Goal: Navigation & Orientation: Find specific page/section

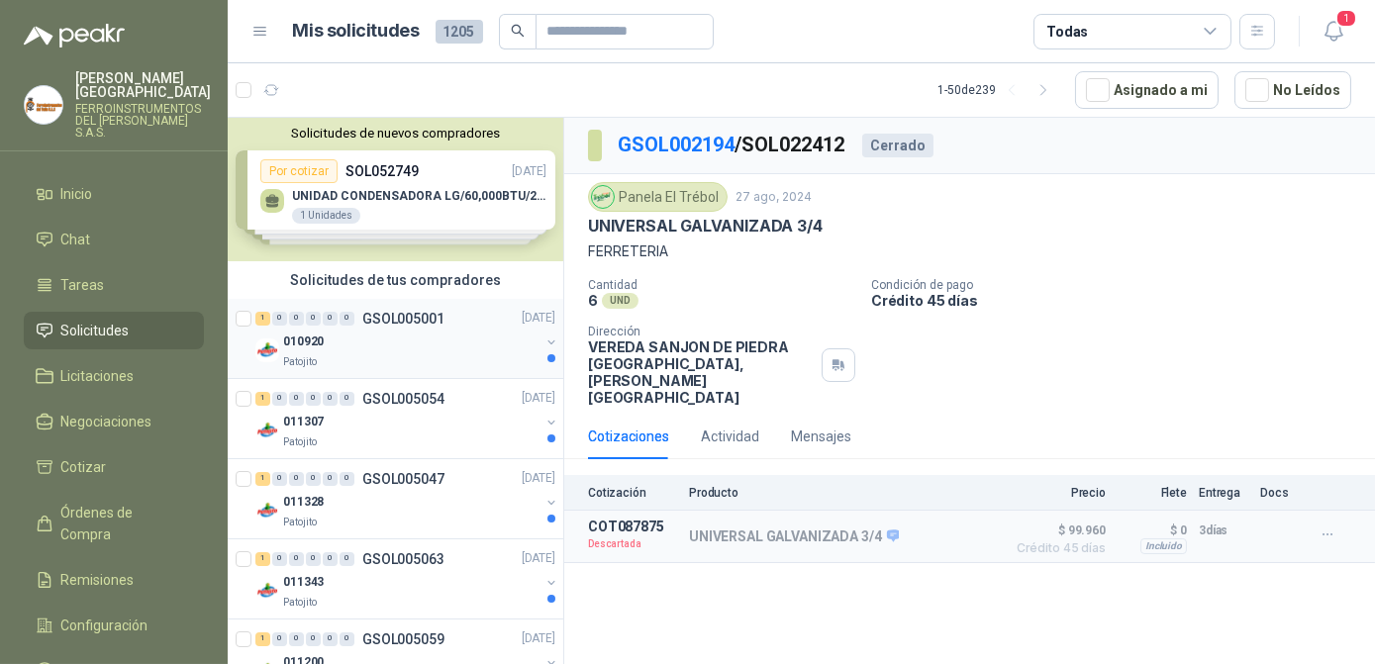
click at [377, 348] on div "010920" at bounding box center [411, 343] width 256 height 24
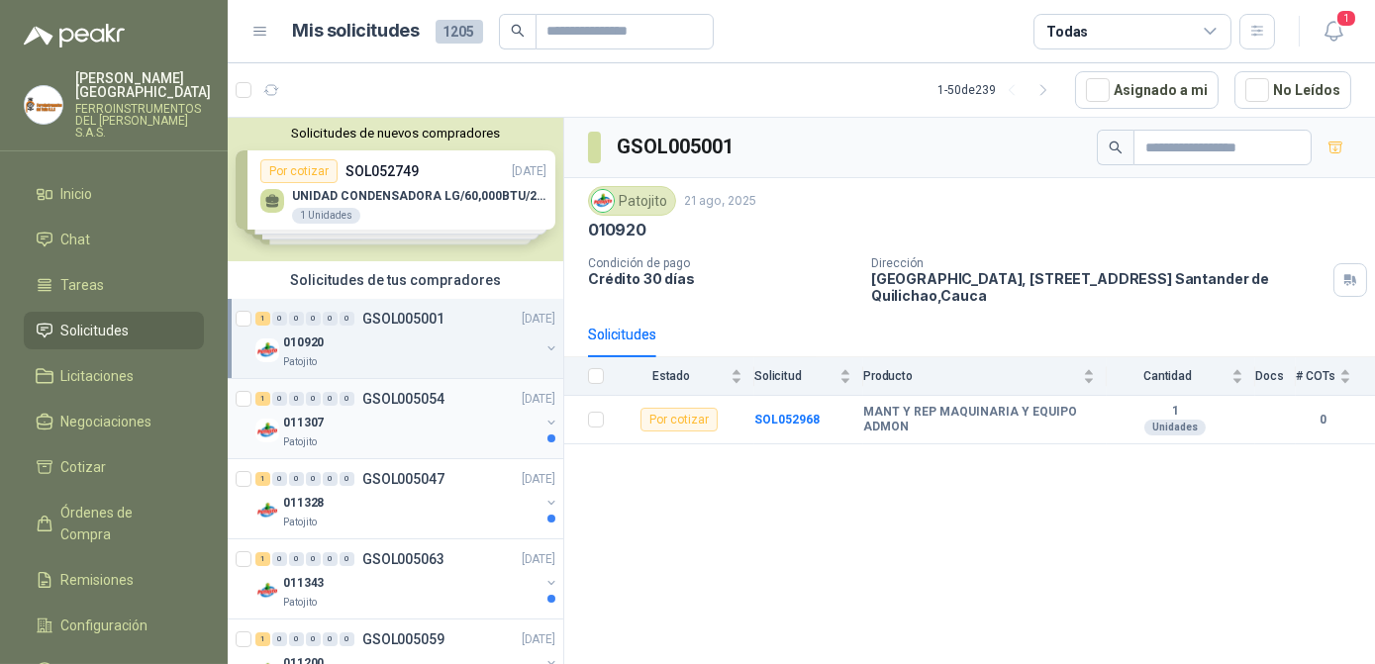
click at [434, 411] on div "011307" at bounding box center [411, 423] width 256 height 24
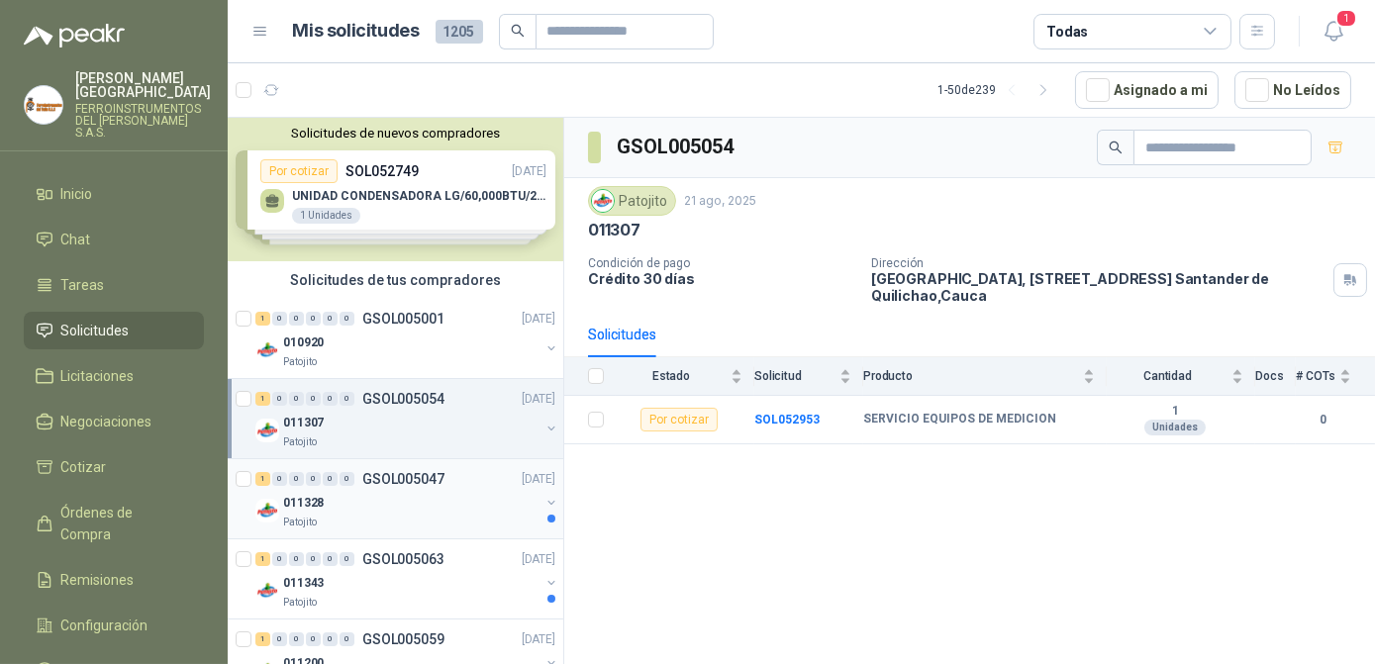
click at [374, 515] on div "Patojito" at bounding box center [411, 523] width 256 height 16
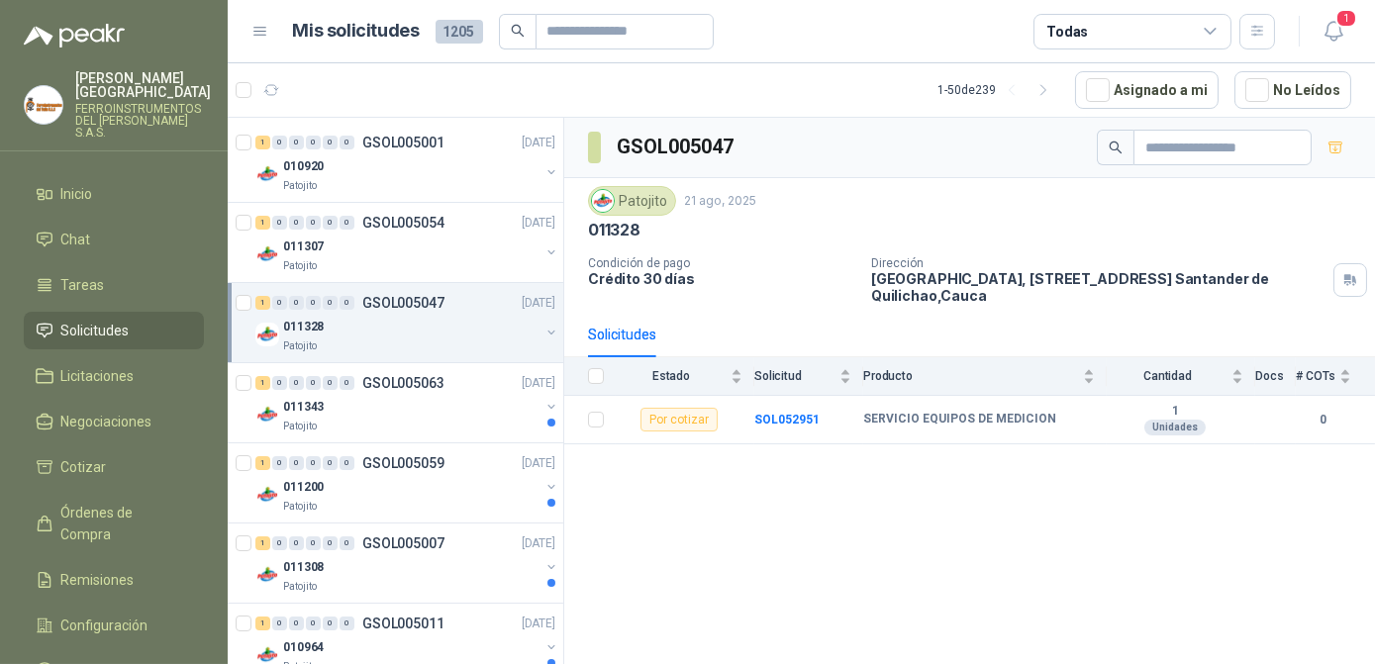
scroll to position [179, 0]
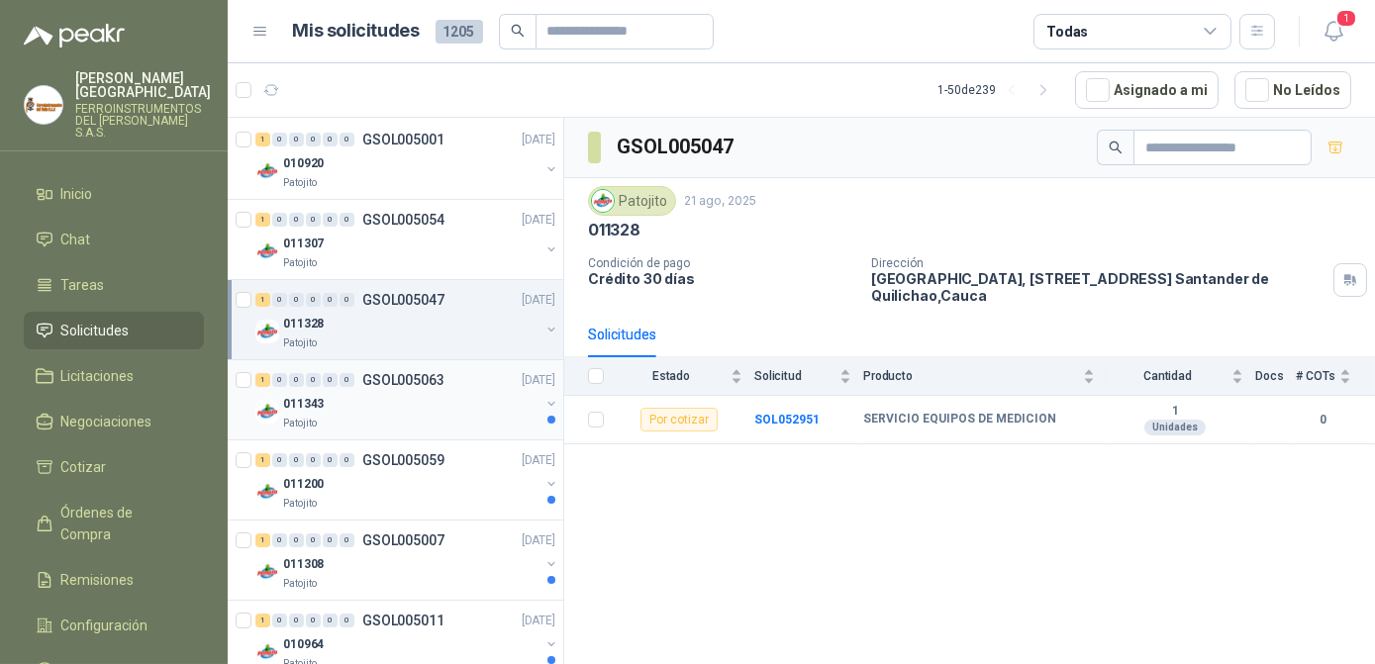
click at [415, 416] on div "Patojito" at bounding box center [411, 424] width 256 height 16
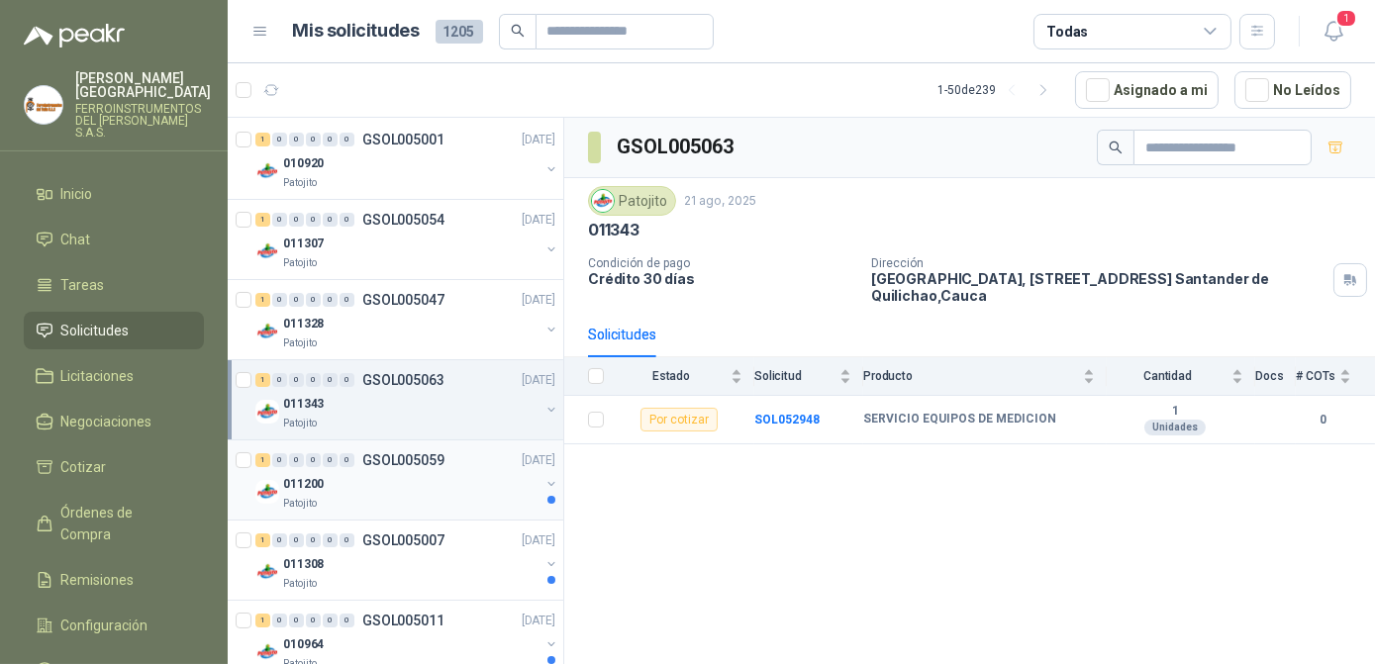
click at [414, 481] on div "011200" at bounding box center [411, 484] width 256 height 24
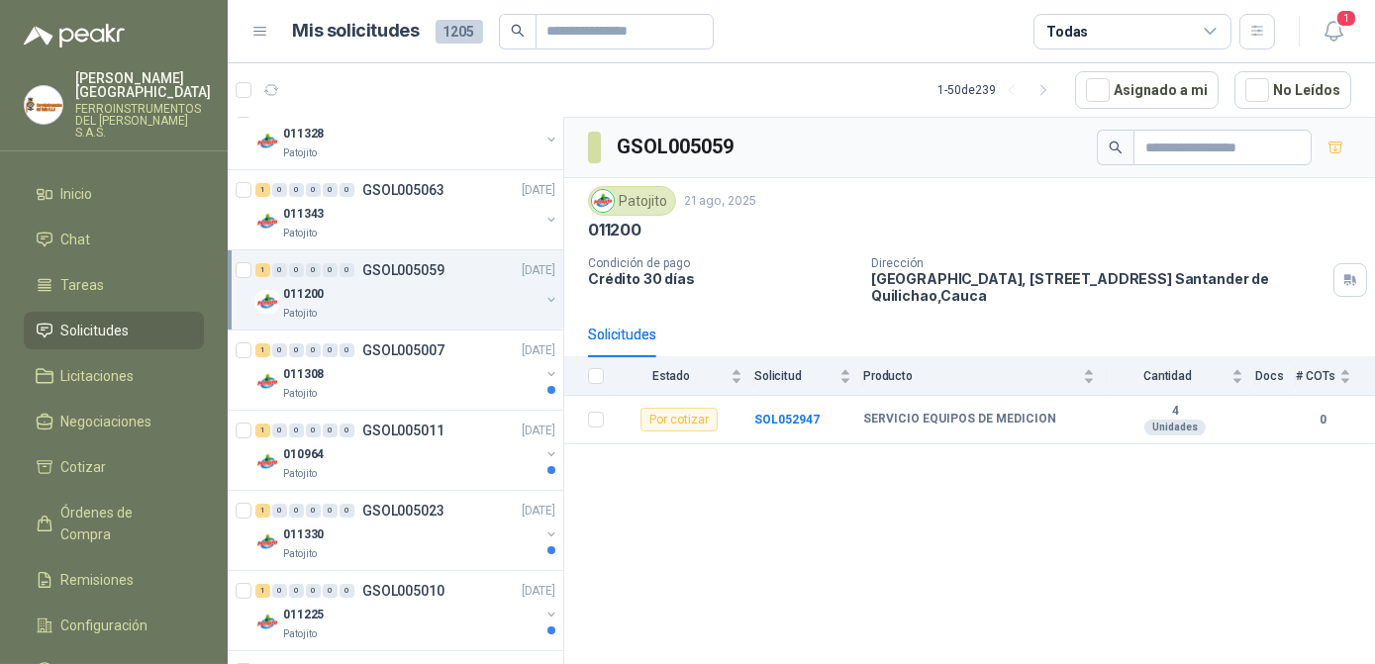
scroll to position [540, 0]
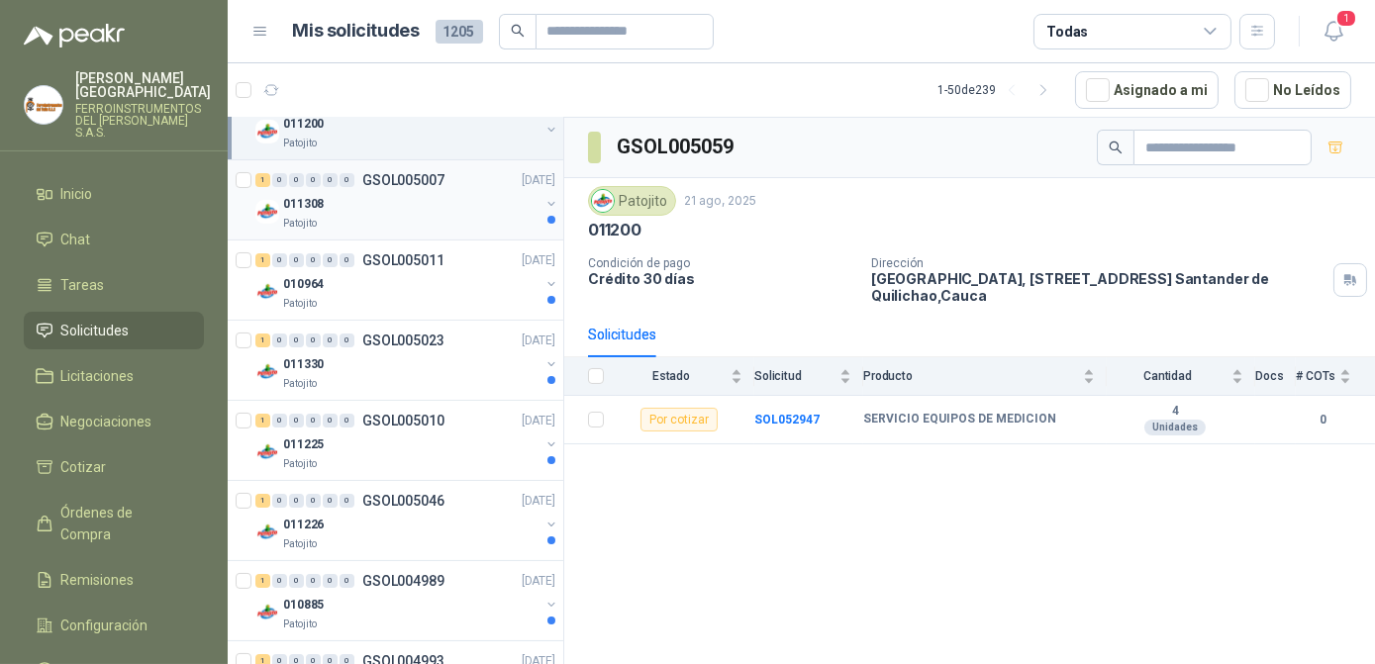
click at [422, 223] on div "Patojito" at bounding box center [411, 224] width 256 height 16
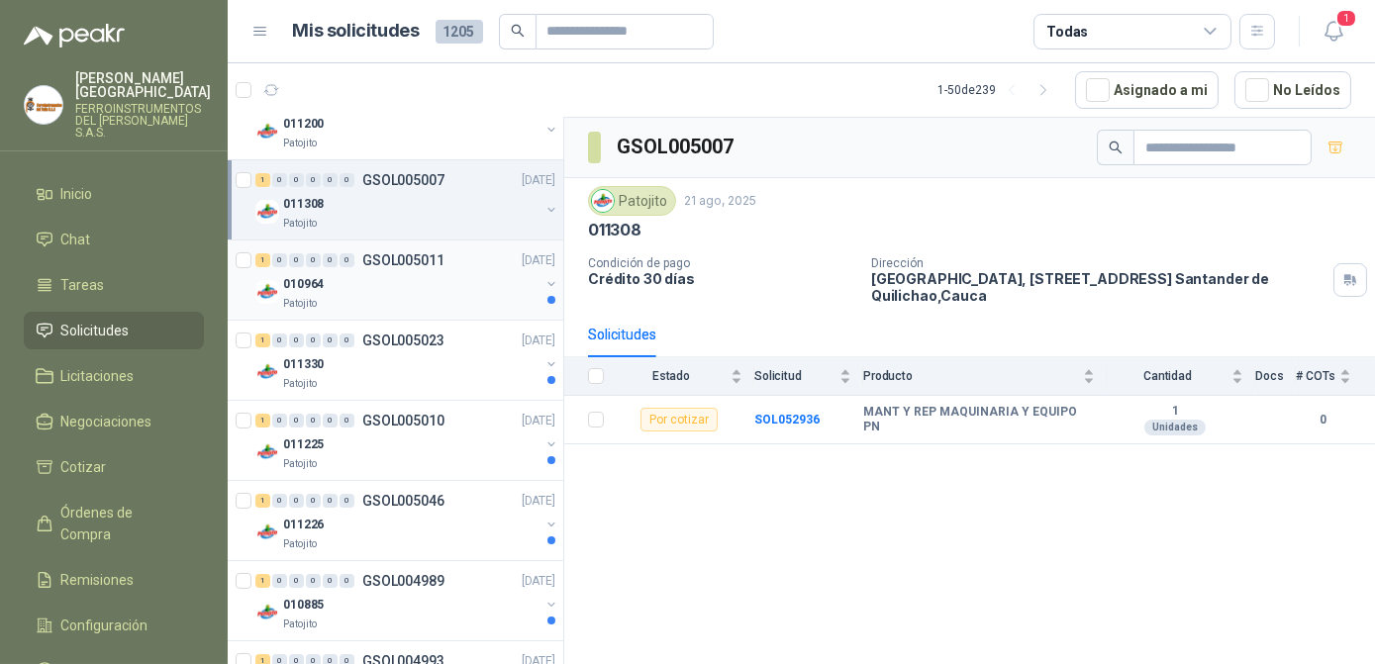
click at [420, 267] on div "1 0 0 0 0 0 GSOL005011 [DATE]" at bounding box center [407, 260] width 304 height 24
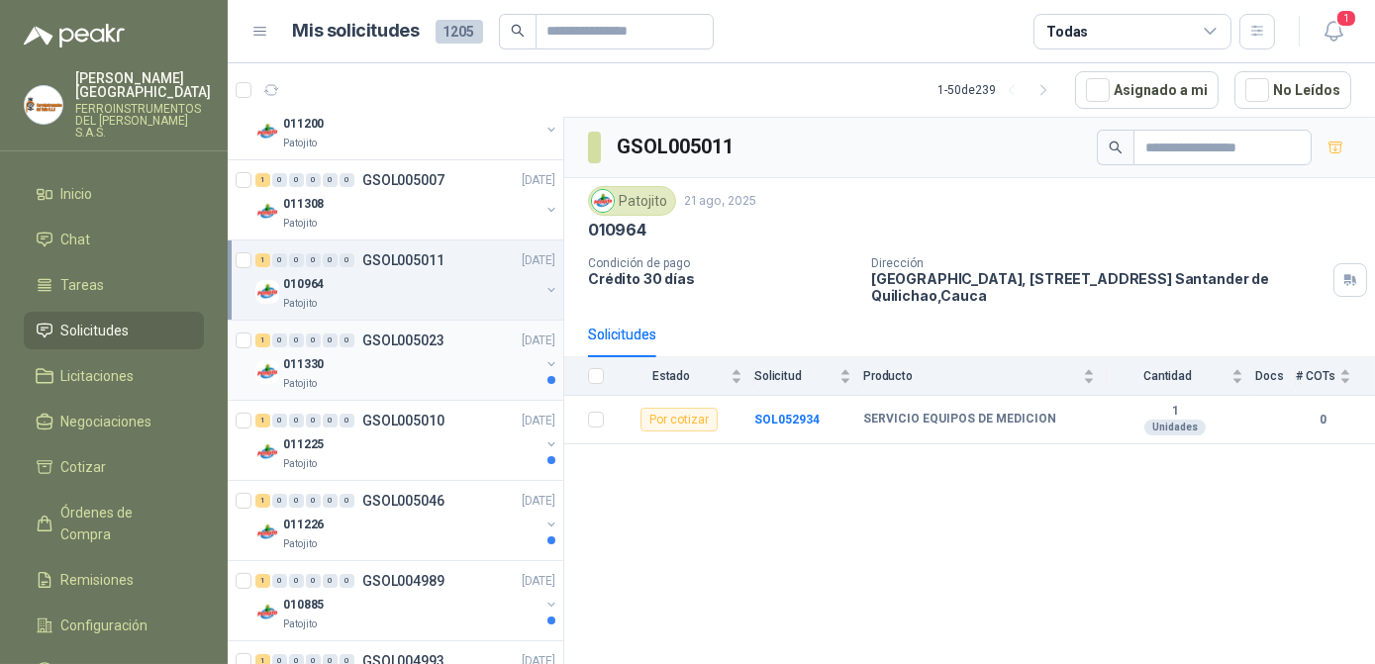
click at [436, 376] on div "Patojito" at bounding box center [411, 384] width 256 height 16
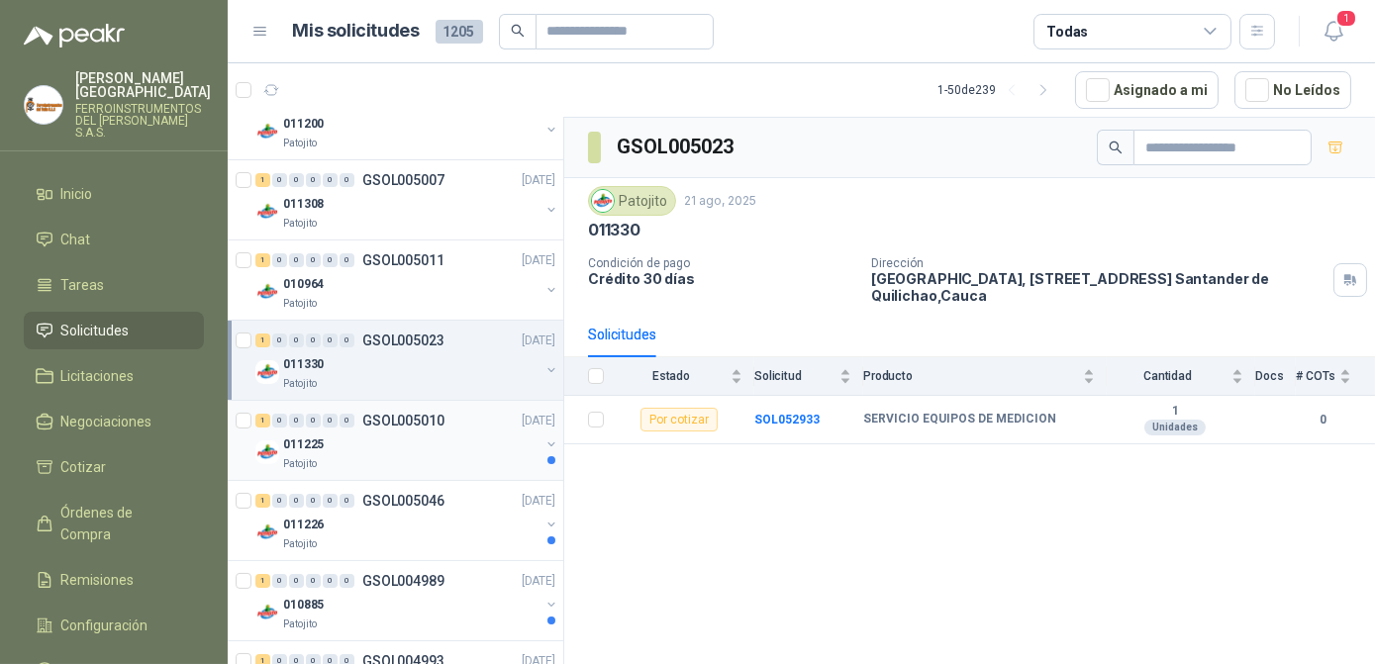
click at [440, 437] on div "011225" at bounding box center [411, 445] width 256 height 24
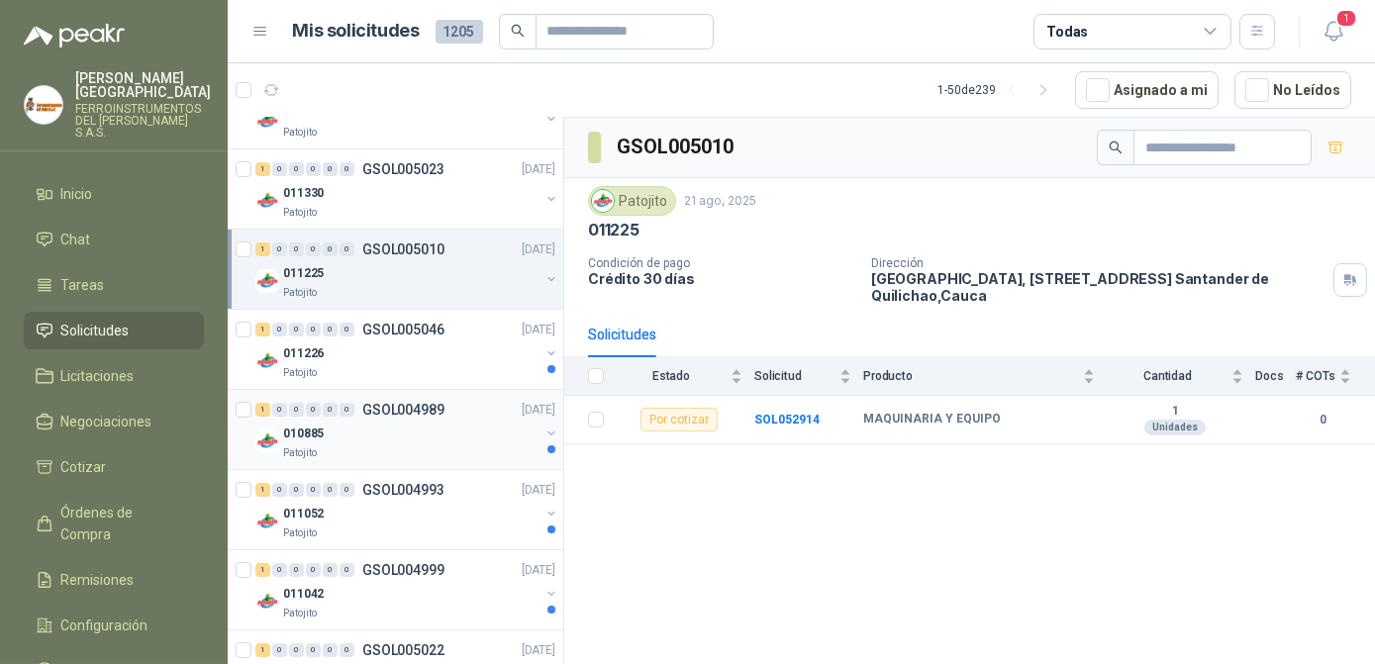
scroll to position [720, 0]
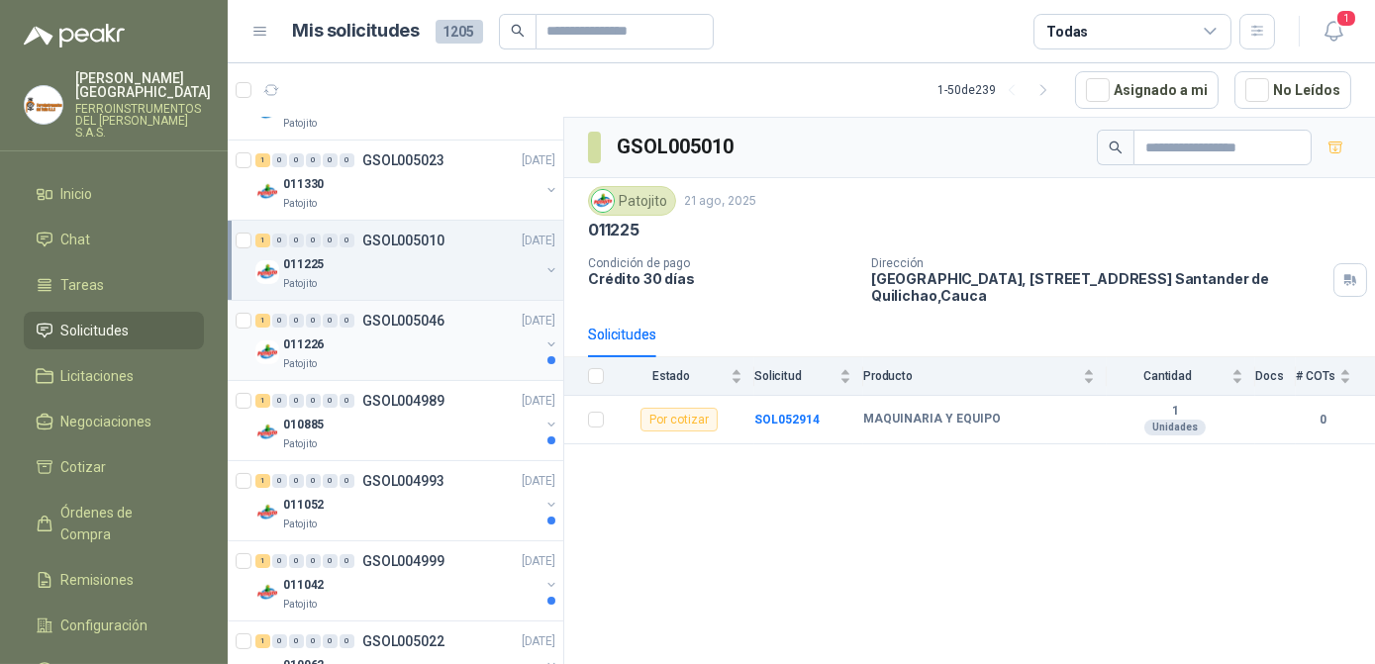
click at [445, 343] on div "011226" at bounding box center [411, 345] width 256 height 24
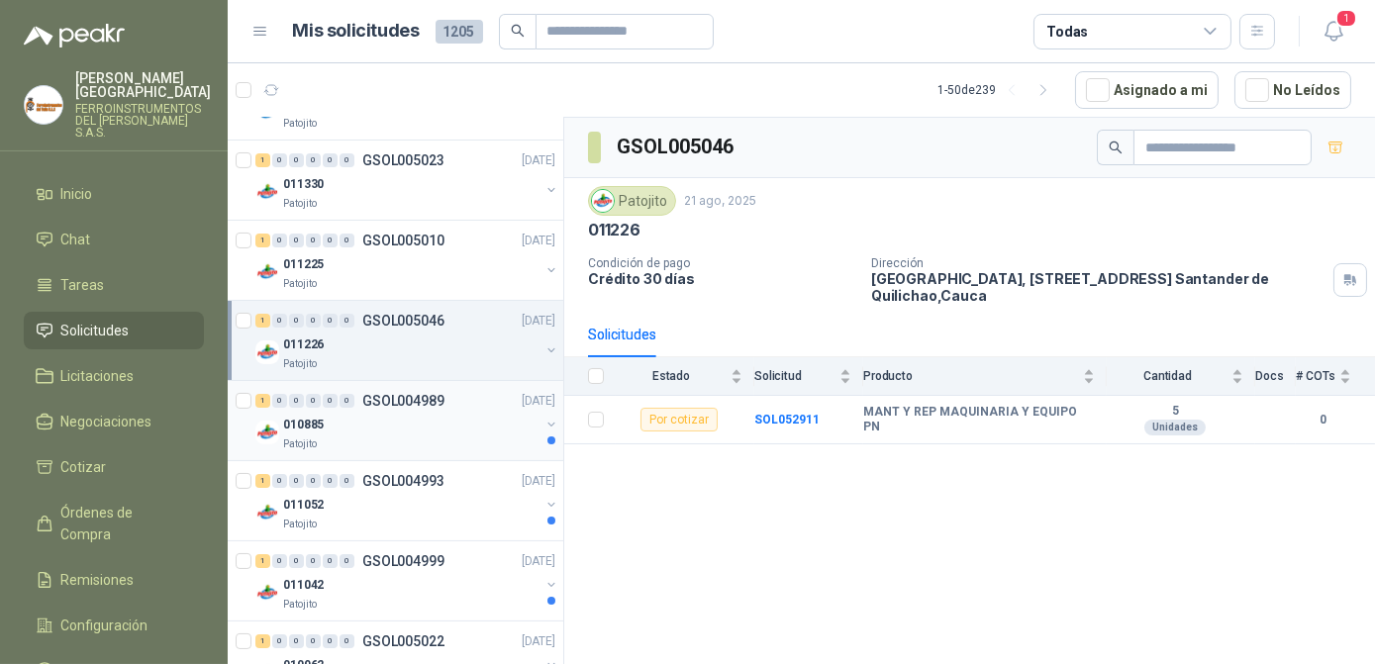
click at [442, 413] on div "010885" at bounding box center [411, 425] width 256 height 24
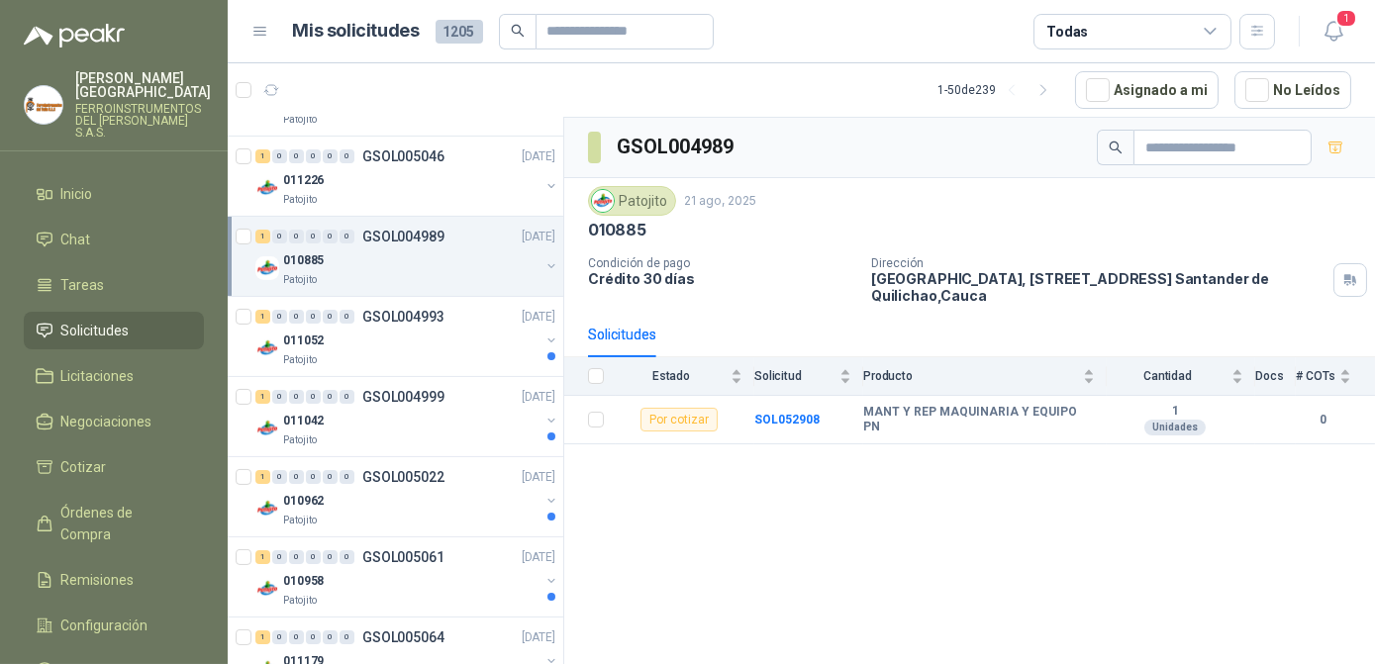
scroll to position [900, 0]
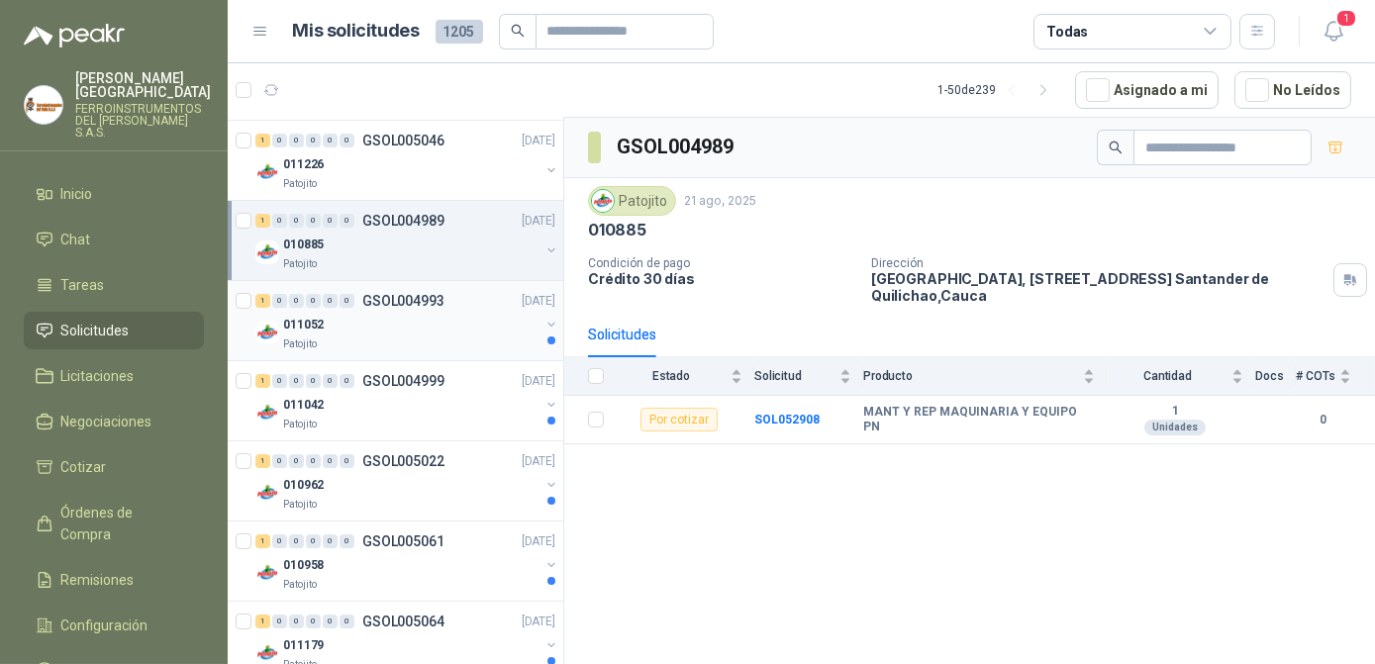
click at [439, 345] on div "Patojito" at bounding box center [411, 345] width 256 height 16
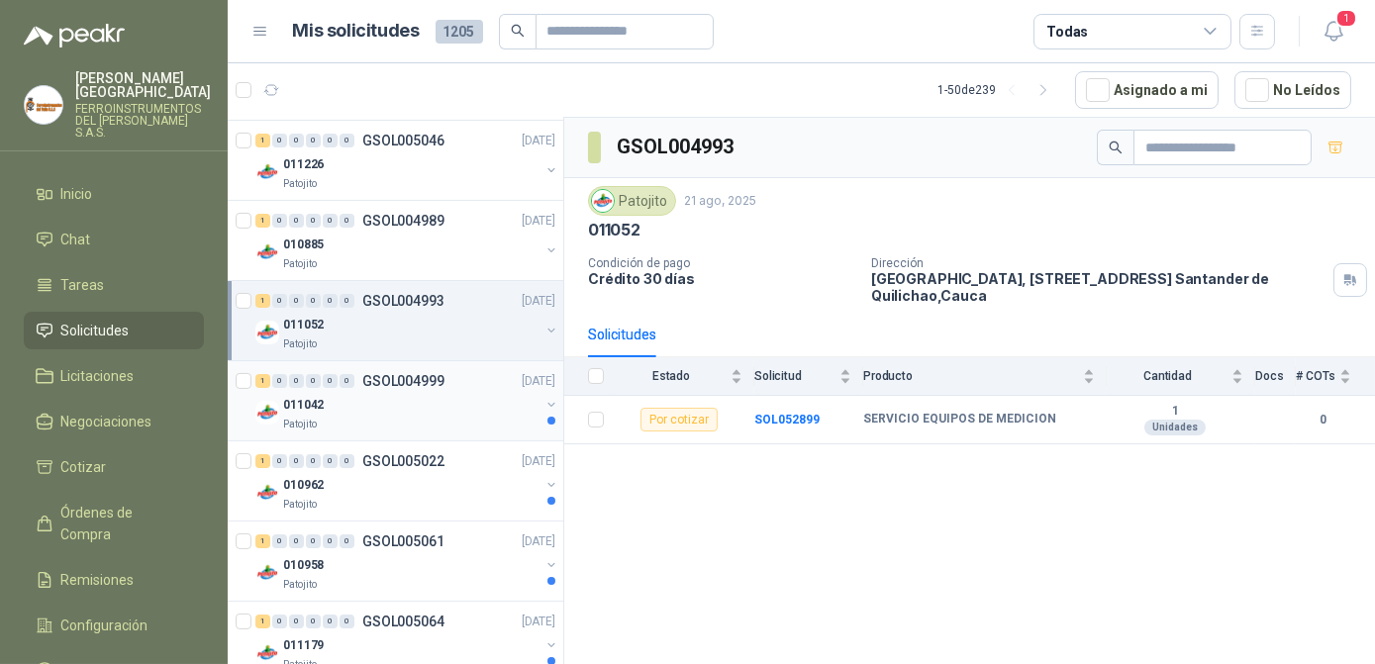
click at [433, 396] on div "011042" at bounding box center [411, 405] width 256 height 24
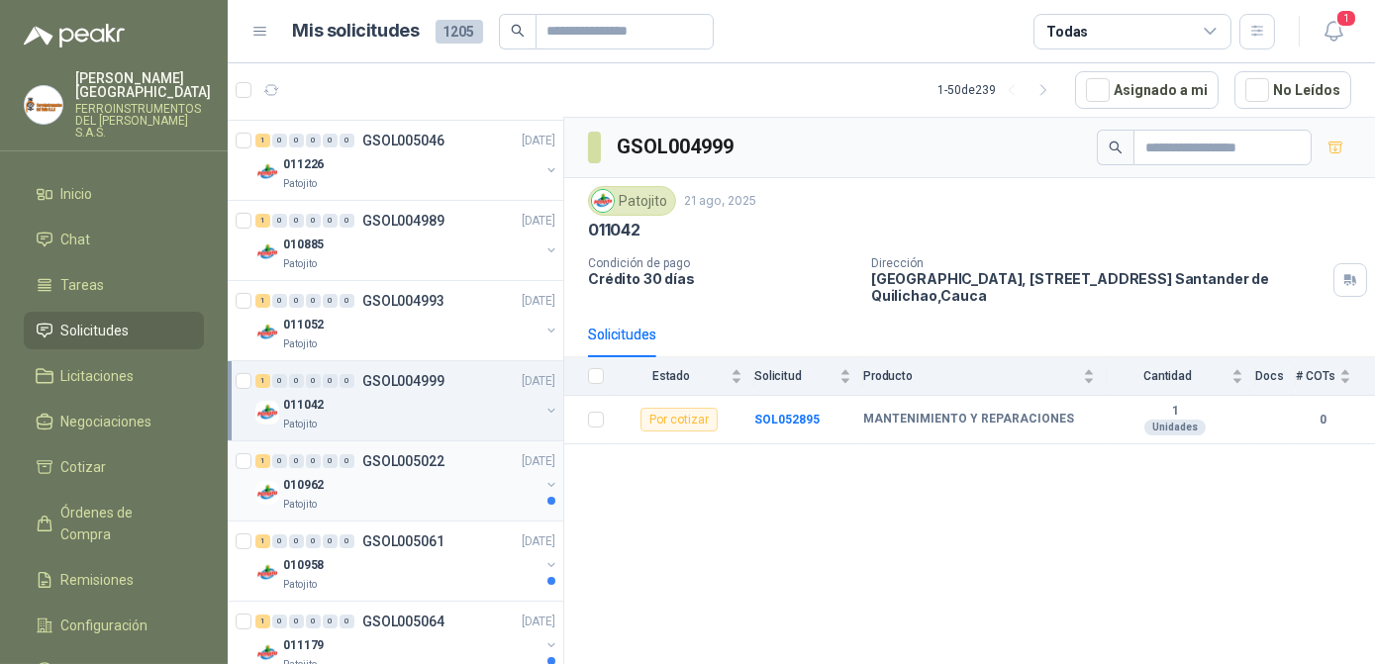
click at [436, 457] on p "GSOL005022" at bounding box center [403, 461] width 82 height 14
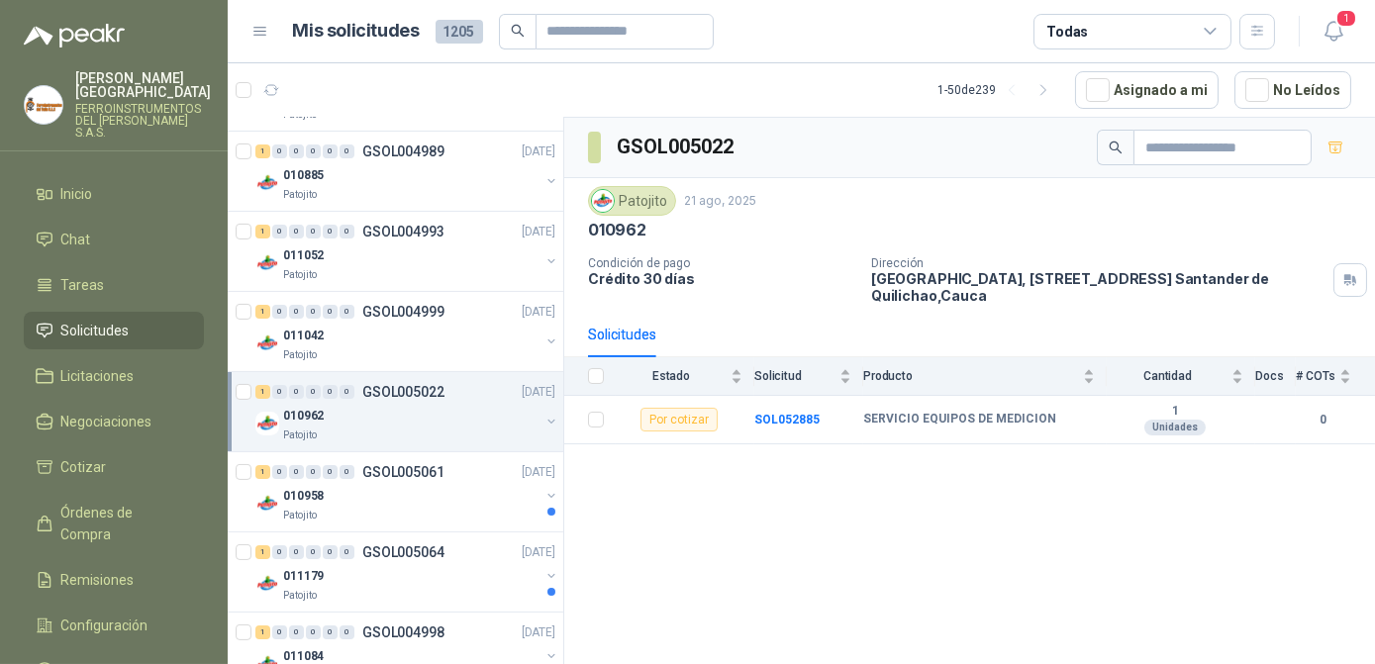
scroll to position [1079, 0]
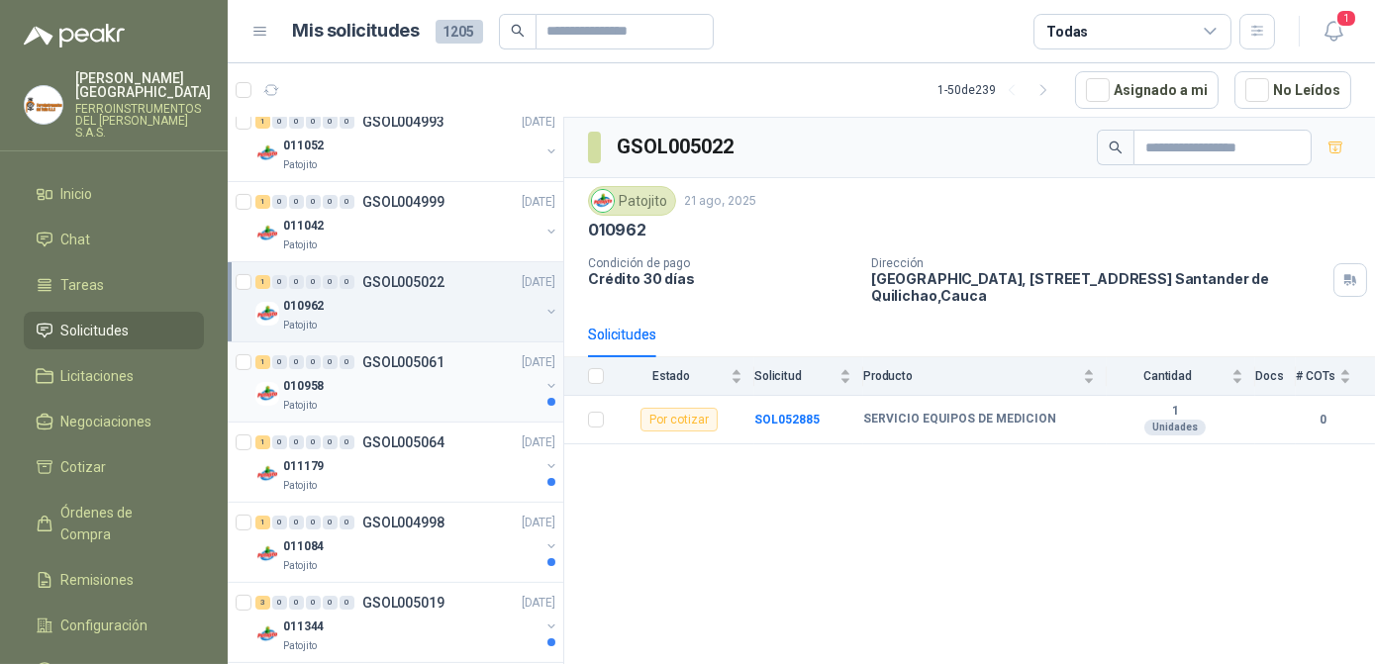
click at [438, 388] on div "010958" at bounding box center [411, 386] width 256 height 24
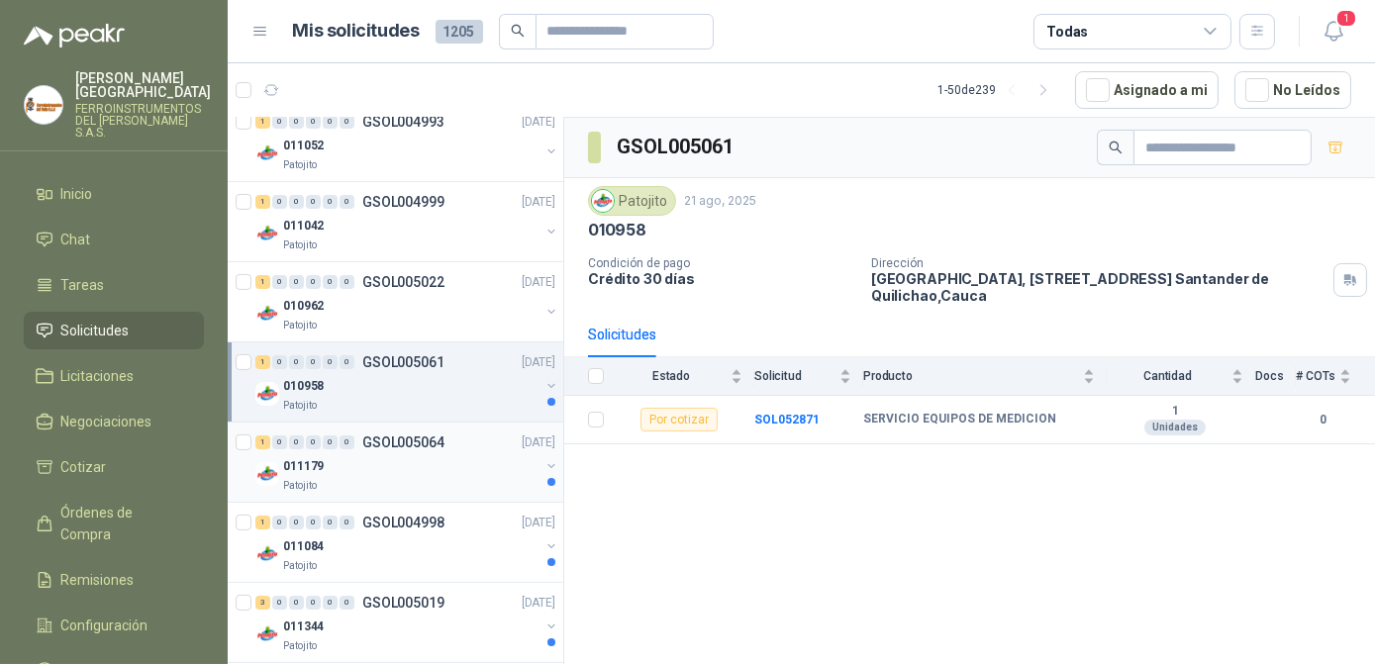
click at [434, 454] on div "011179" at bounding box center [411, 466] width 256 height 24
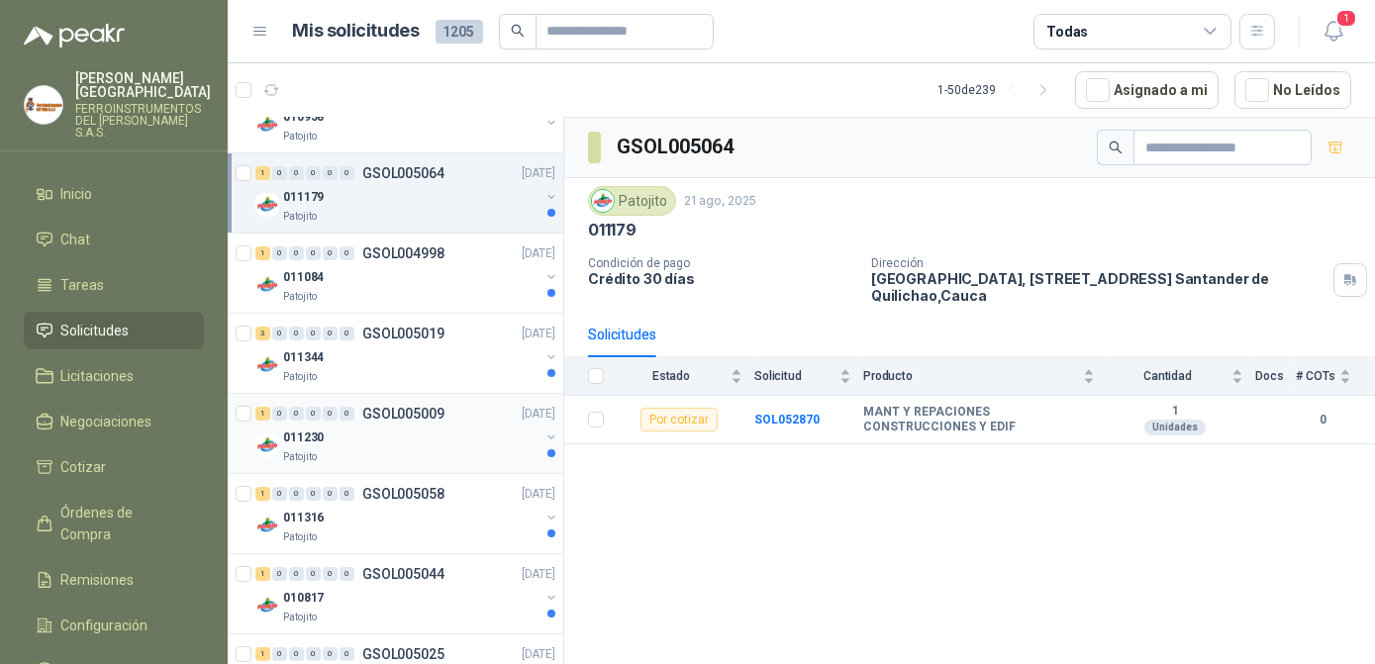
scroll to position [1349, 0]
click at [442, 305] on div "1 0 0 0 0 0 GSOL004998 [DATE] 011084 Patojito" at bounding box center [396, 273] width 336 height 80
click at [435, 275] on div "011084" at bounding box center [411, 276] width 256 height 24
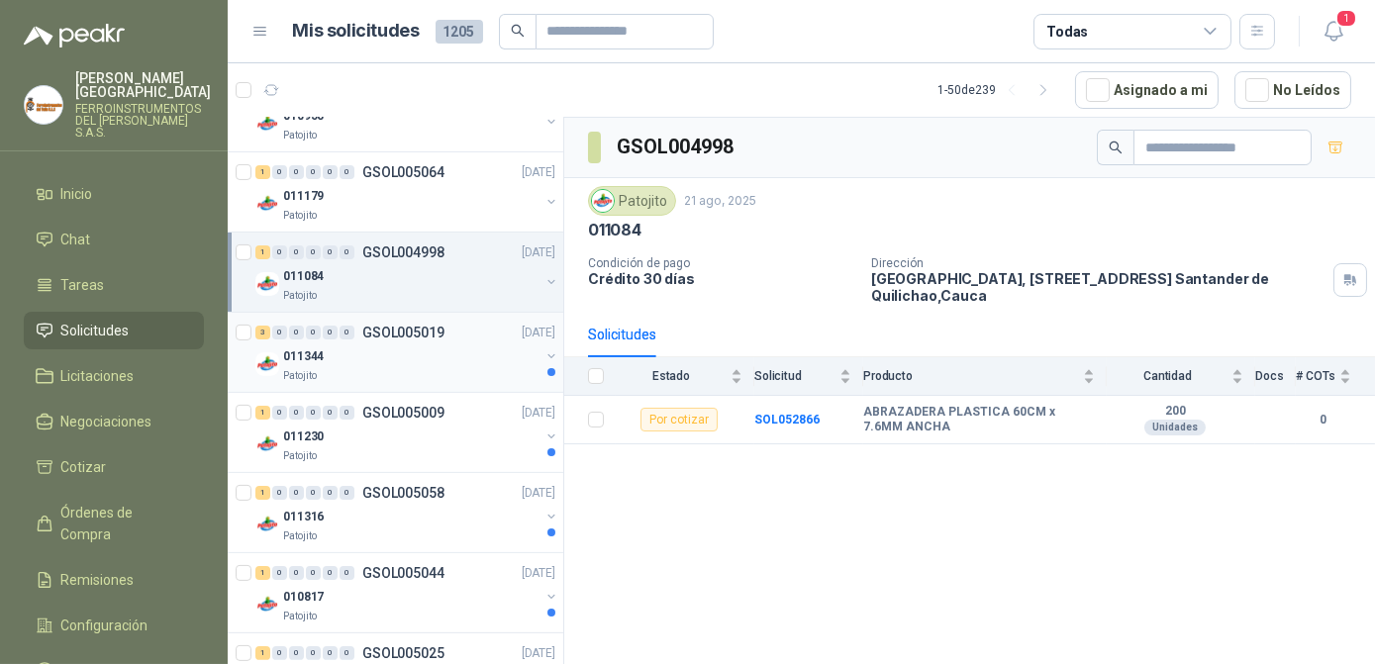
click at [425, 346] on div "011344" at bounding box center [411, 357] width 256 height 24
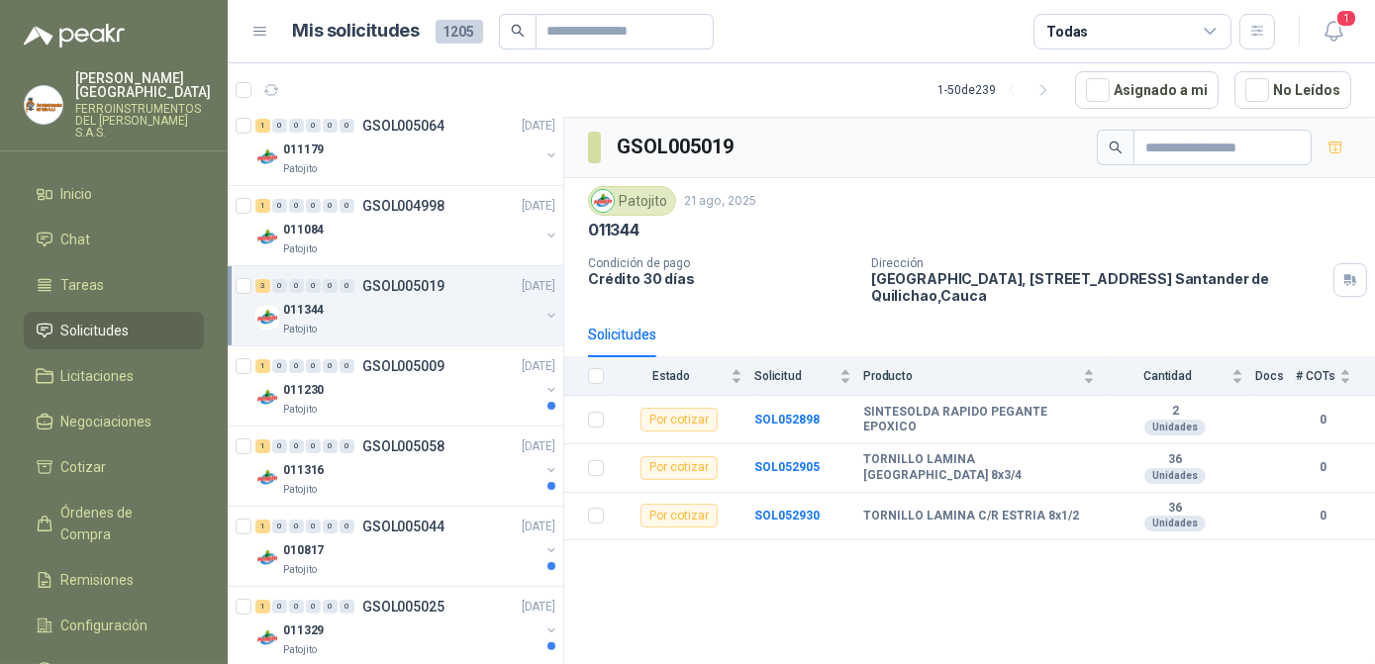
scroll to position [1439, 0]
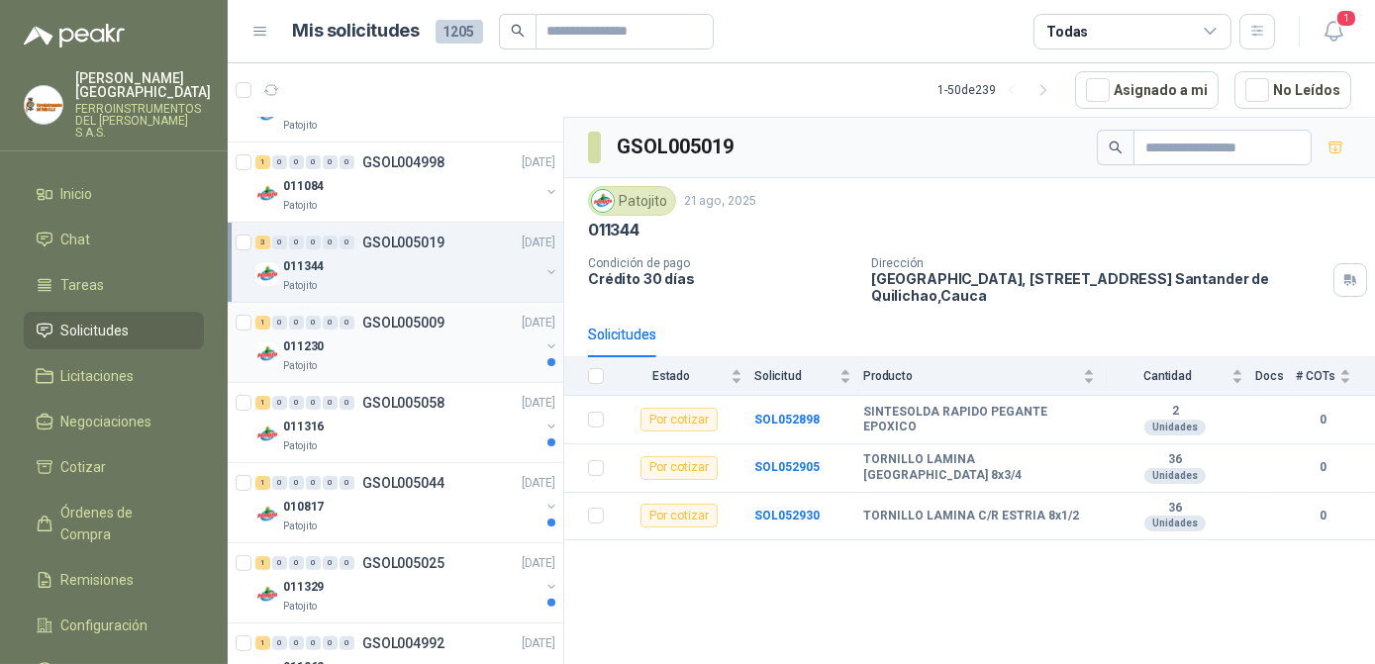
click at [409, 349] on div "011230" at bounding box center [411, 347] width 256 height 24
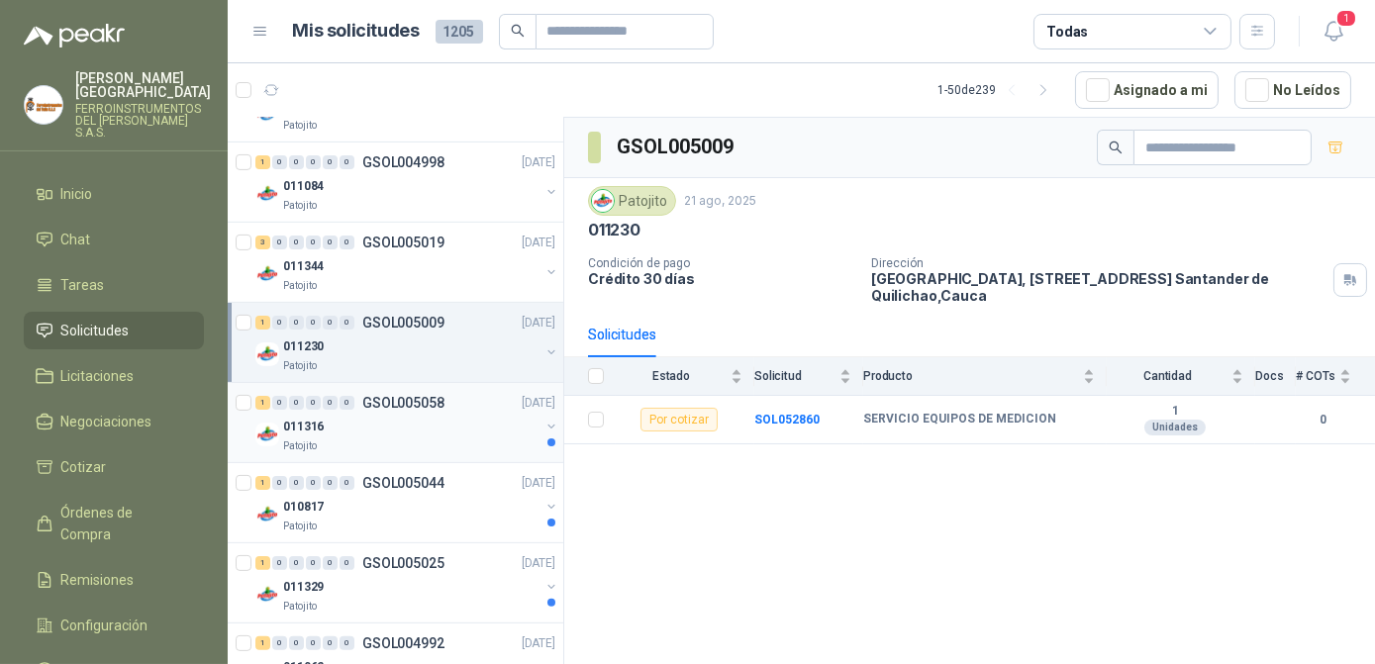
click at [416, 422] on div "011316" at bounding box center [411, 427] width 256 height 24
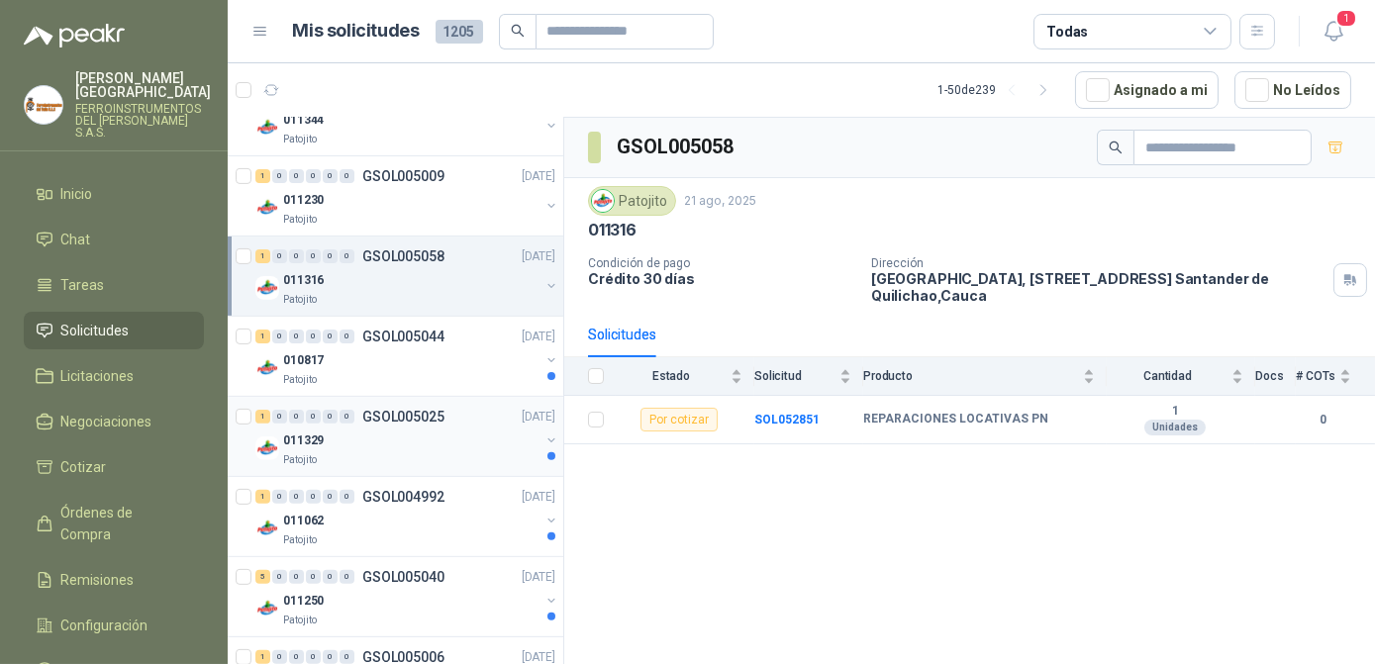
scroll to position [1620, 0]
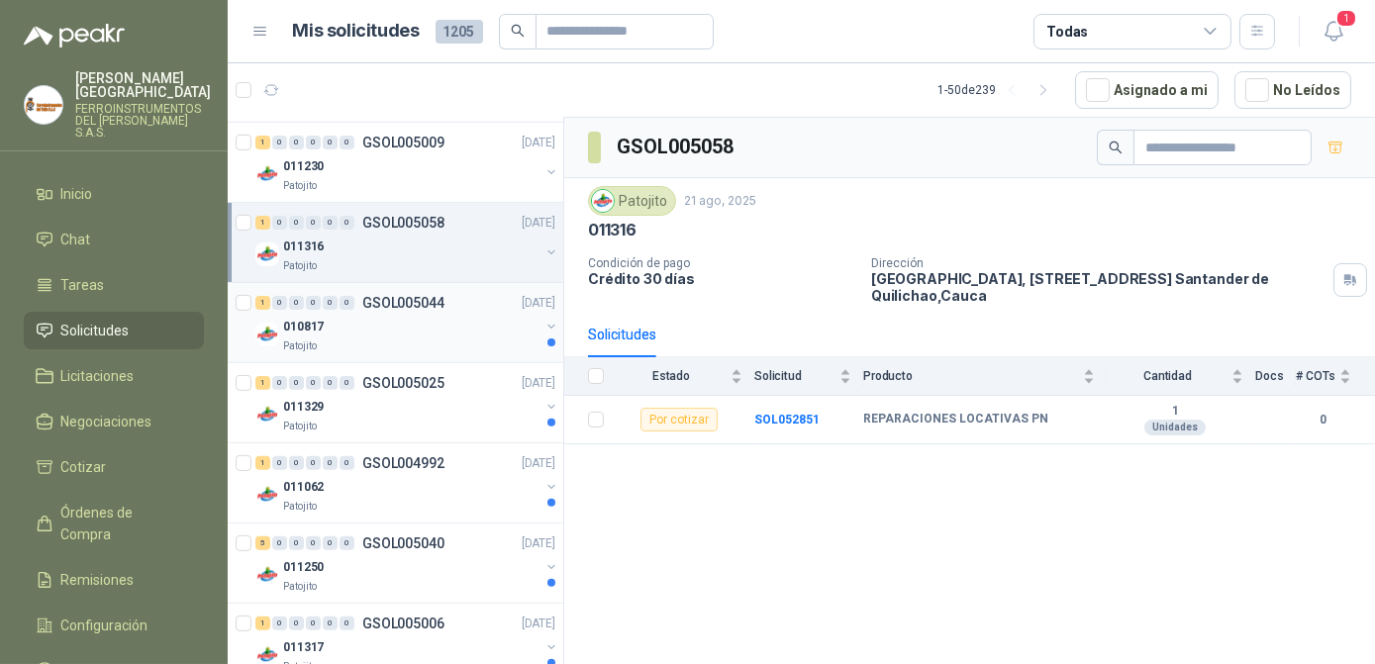
click at [418, 341] on div "Patojito" at bounding box center [411, 347] width 256 height 16
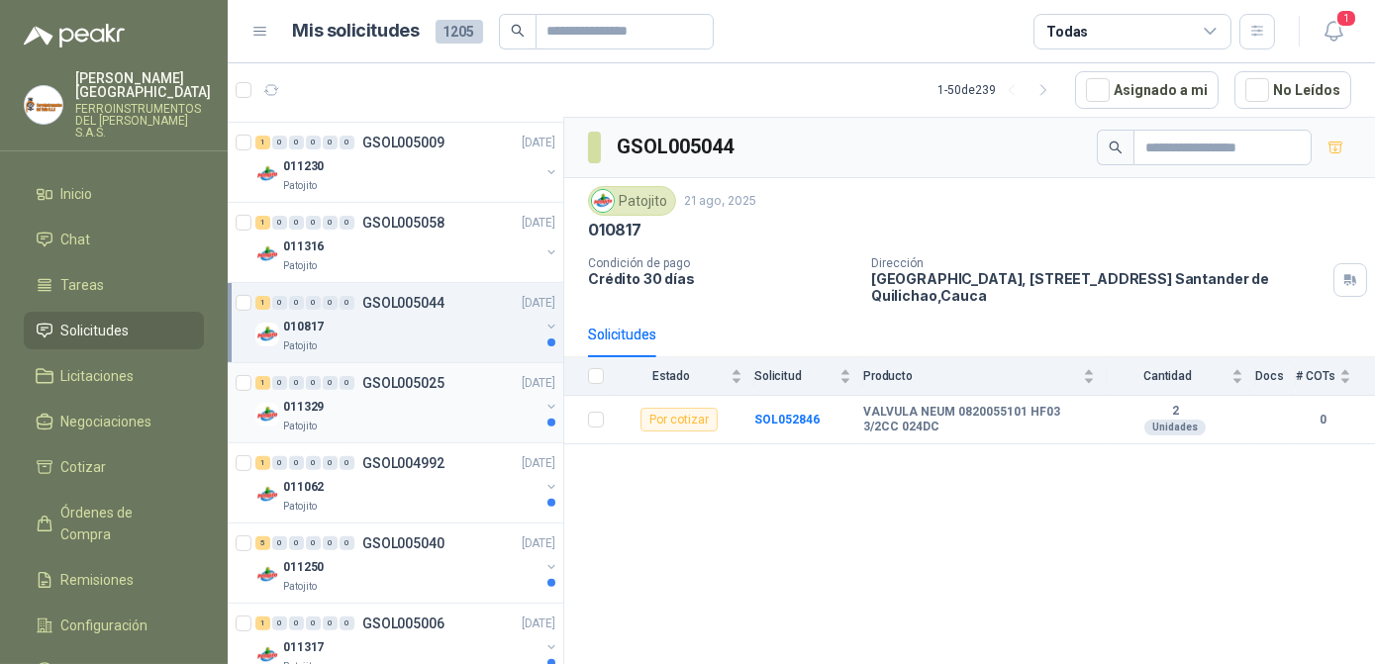
click at [421, 407] on div "011329" at bounding box center [411, 407] width 256 height 24
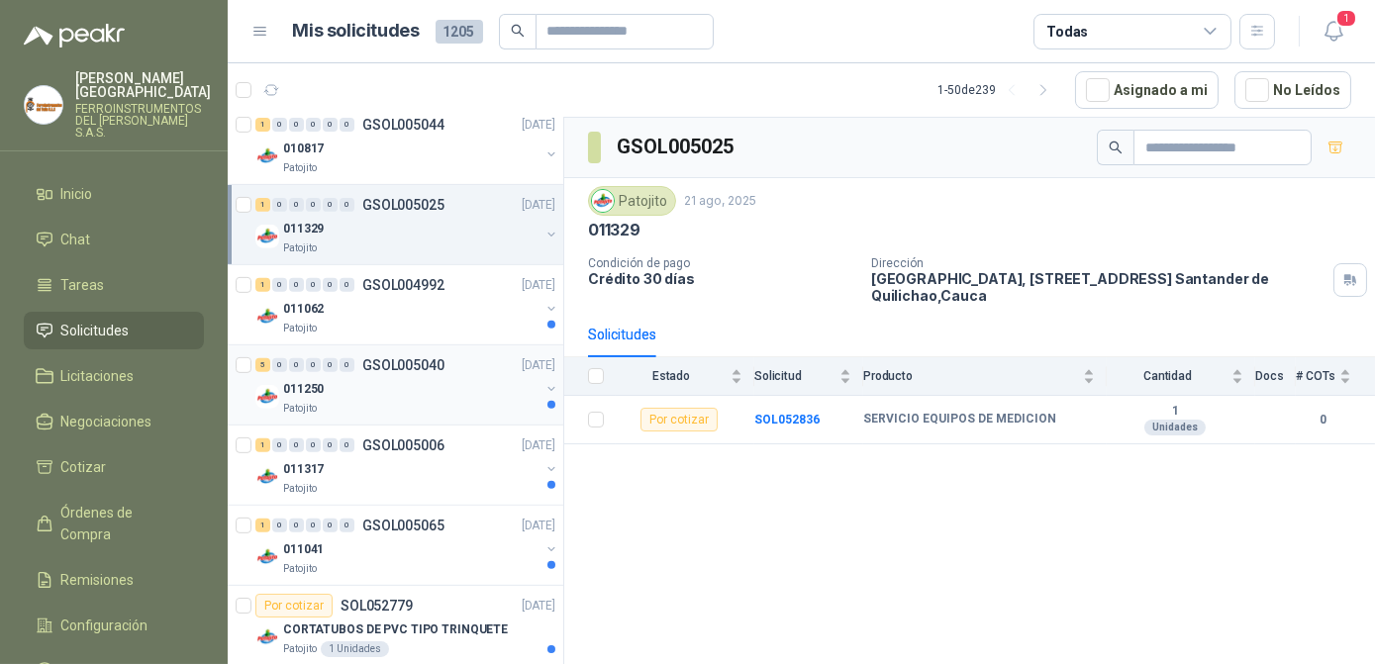
scroll to position [1800, 0]
click at [414, 328] on div "1 0 0 0 0 0 GSOL004992 [DATE] 011062 Patojito" at bounding box center [396, 303] width 336 height 80
click at [409, 320] on div "Patojito" at bounding box center [411, 327] width 256 height 16
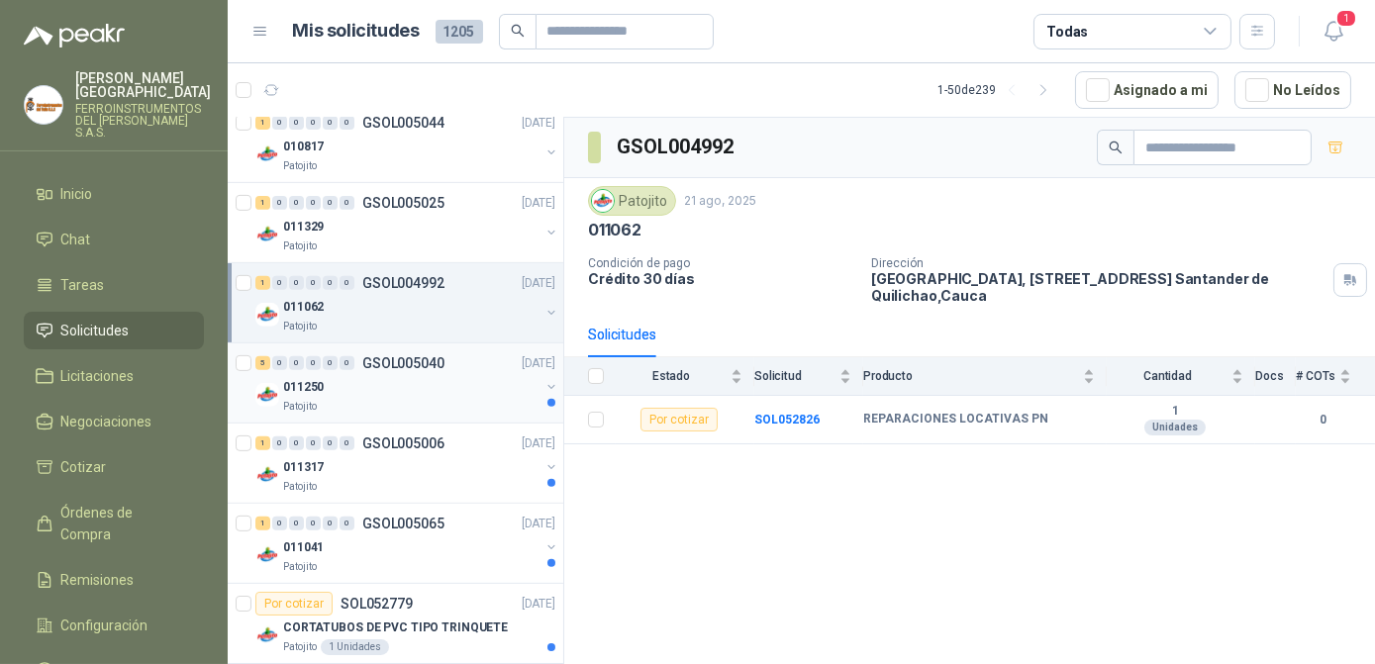
click at [424, 381] on div "011250" at bounding box center [411, 387] width 256 height 24
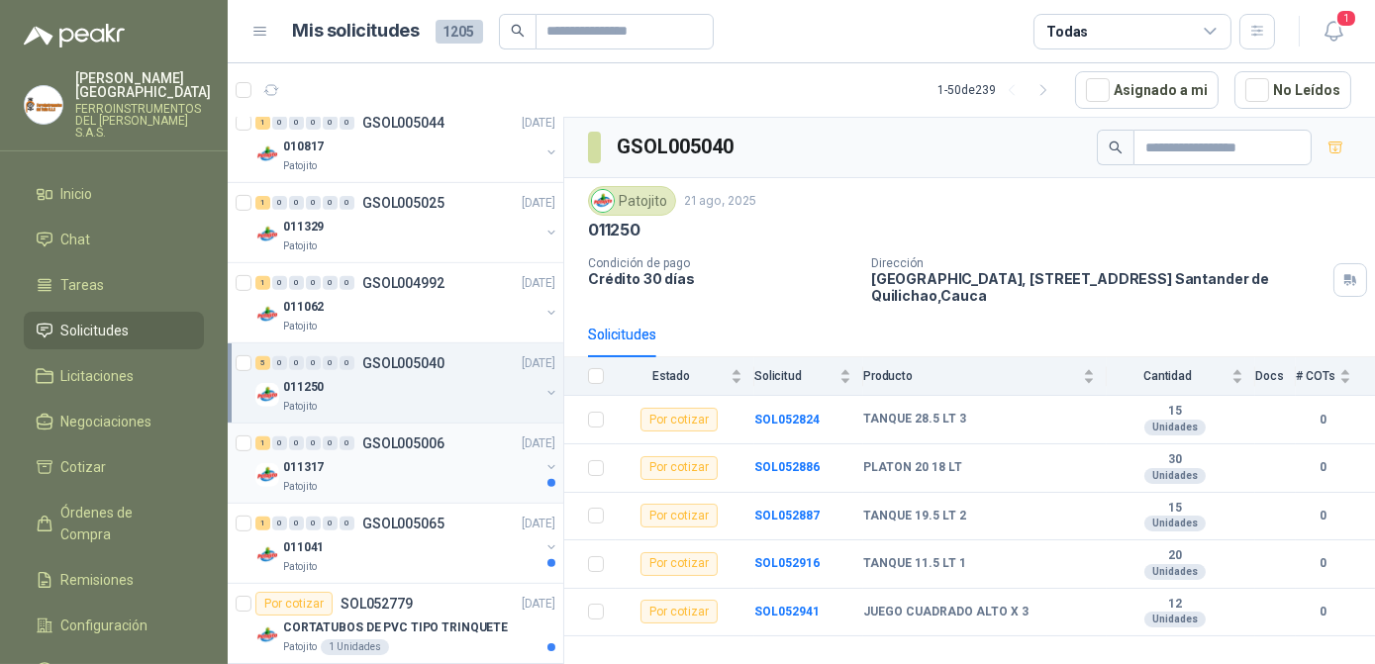
click at [433, 461] on div "011317" at bounding box center [411, 467] width 256 height 24
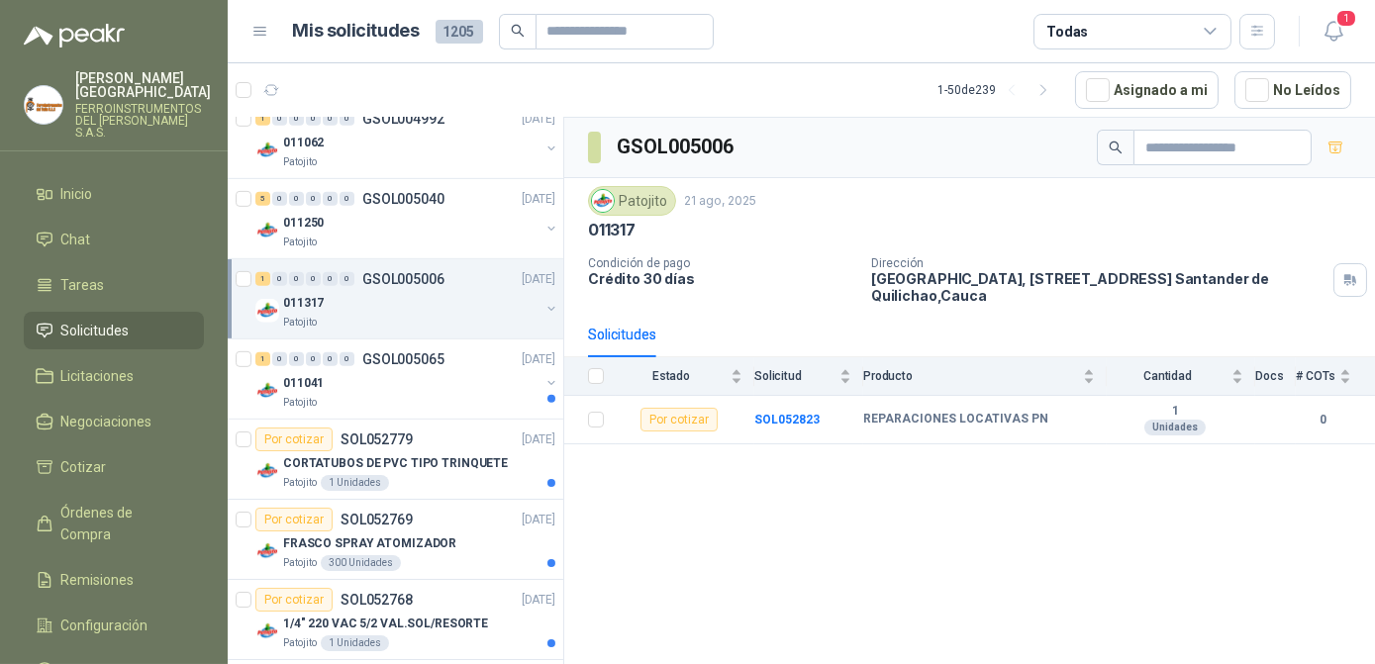
scroll to position [1980, 0]
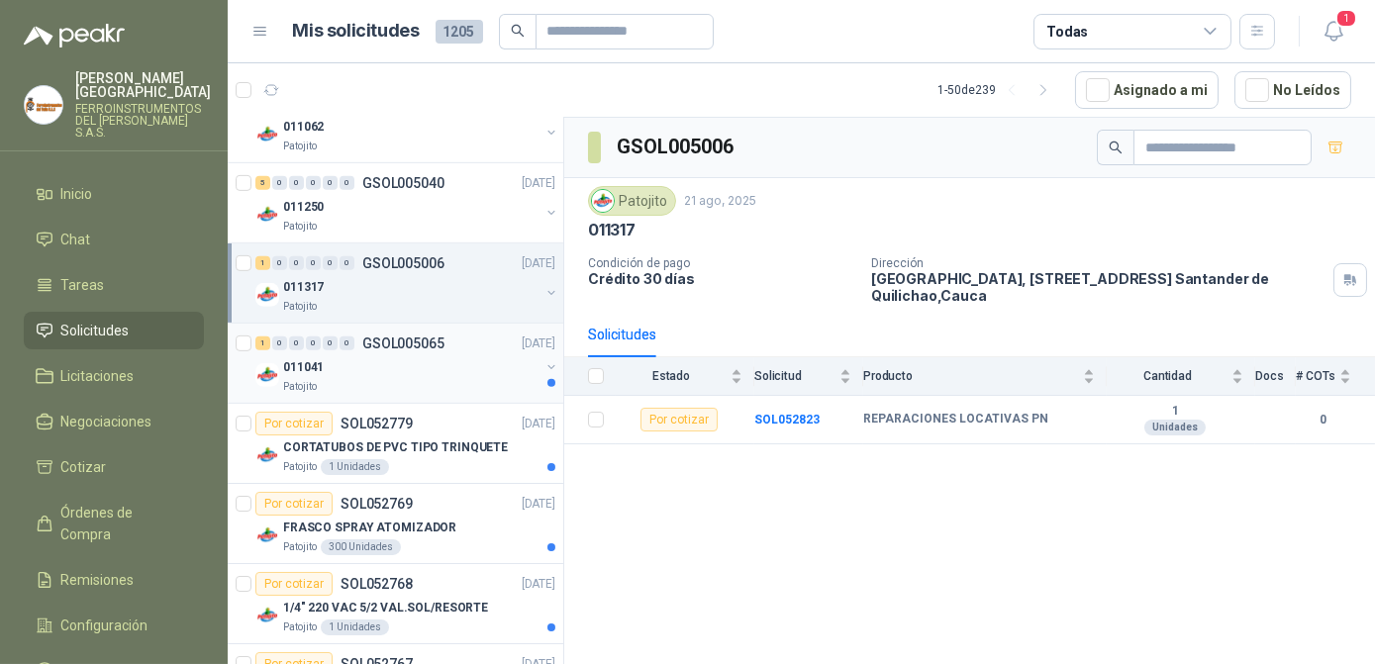
click at [433, 394] on div "1 0 0 0 0 0 GSOL005065 [DATE] 011041 Patojito" at bounding box center [396, 364] width 336 height 80
click at [440, 379] on div "Patojito" at bounding box center [411, 387] width 256 height 16
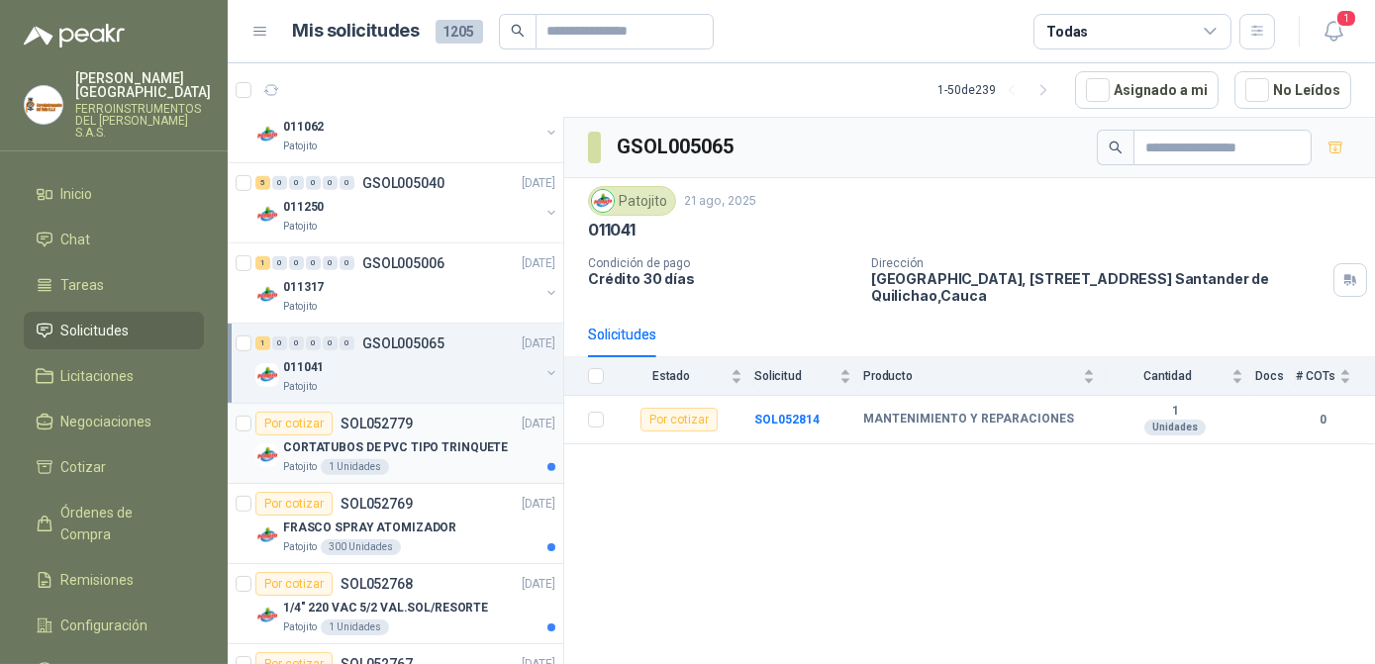
click at [464, 459] on div "Patojito 1 Unidades" at bounding box center [419, 467] width 272 height 16
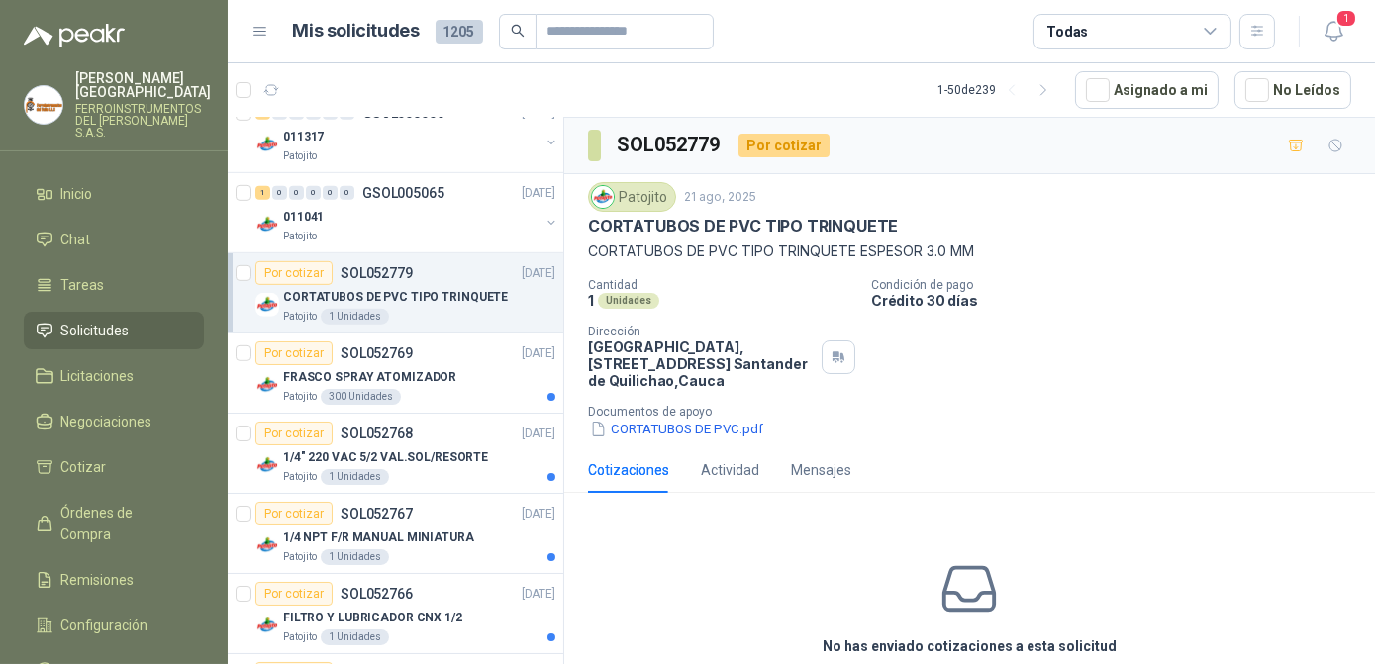
scroll to position [2159, 0]
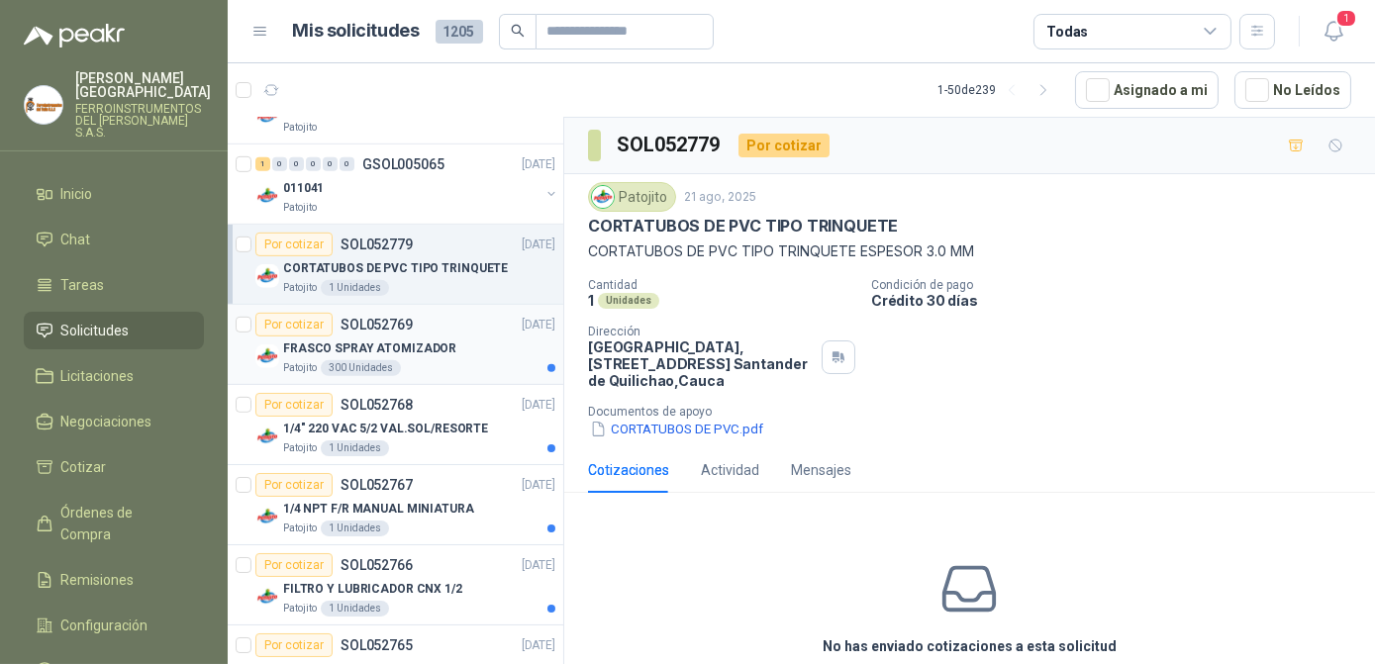
click at [435, 369] on article "Por cotizar SOL052769 [DATE] [PERSON_NAME] SPRAY ATOMIZADOR Patojito 300 Unidad…" at bounding box center [396, 345] width 336 height 80
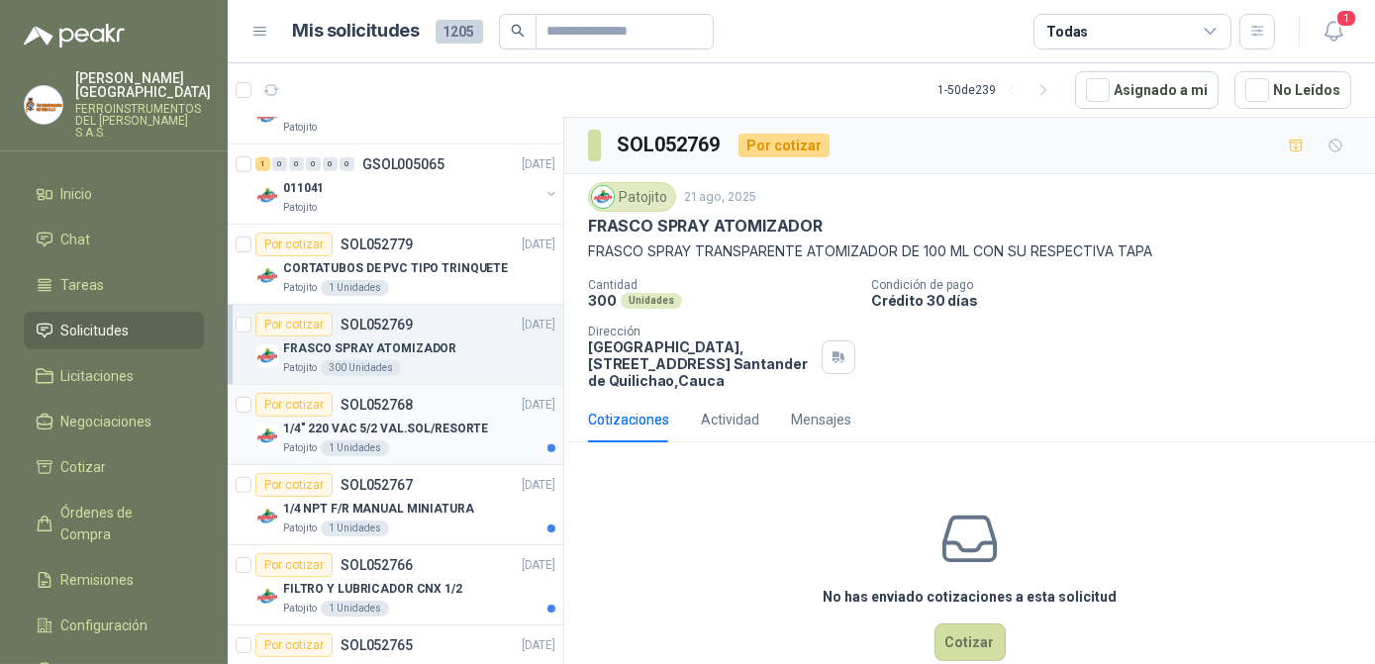
click at [493, 441] on div "Patojito 1 Unidades" at bounding box center [419, 449] width 272 height 16
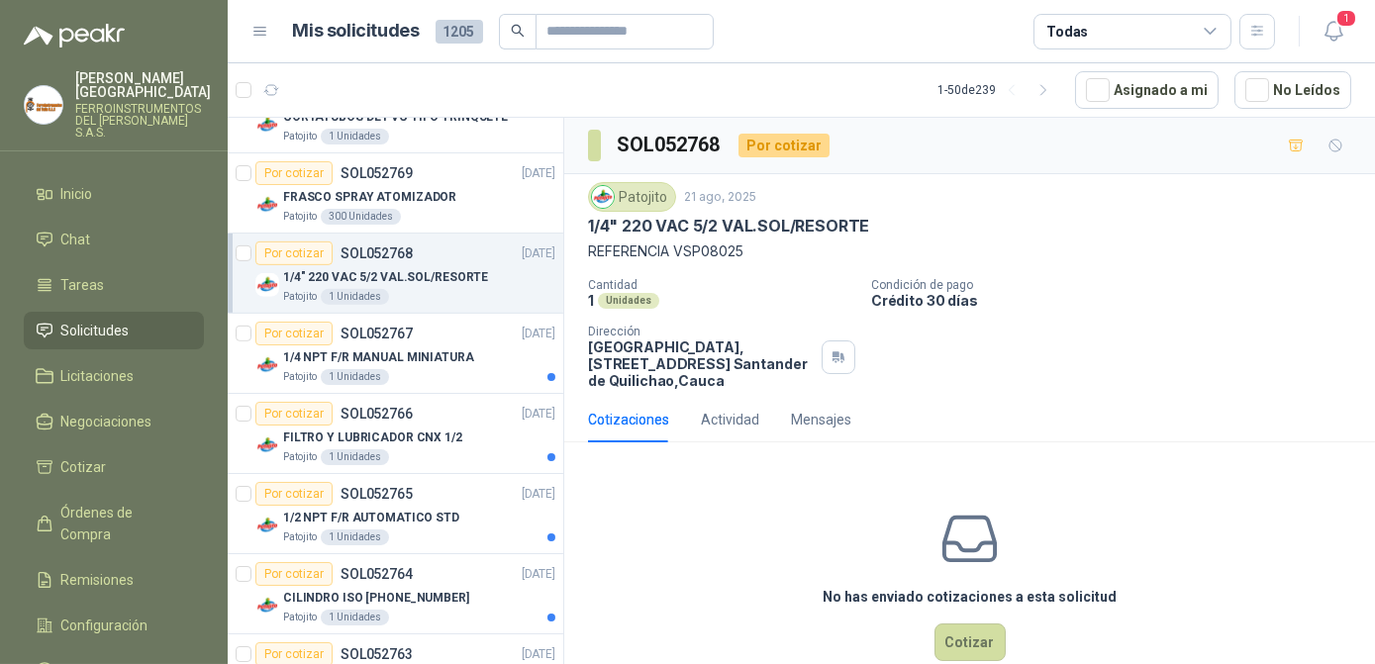
scroll to position [2339, 0]
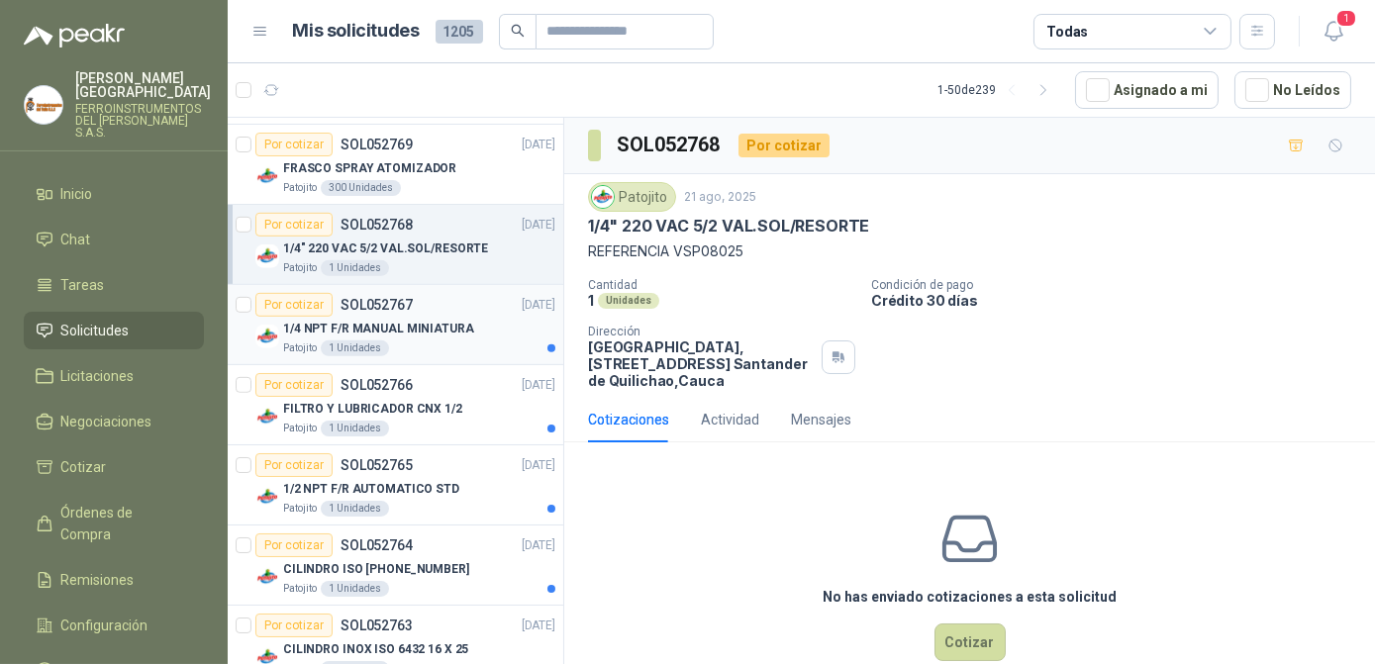
click at [398, 341] on div "Patojito 1 Unidades" at bounding box center [419, 349] width 272 height 16
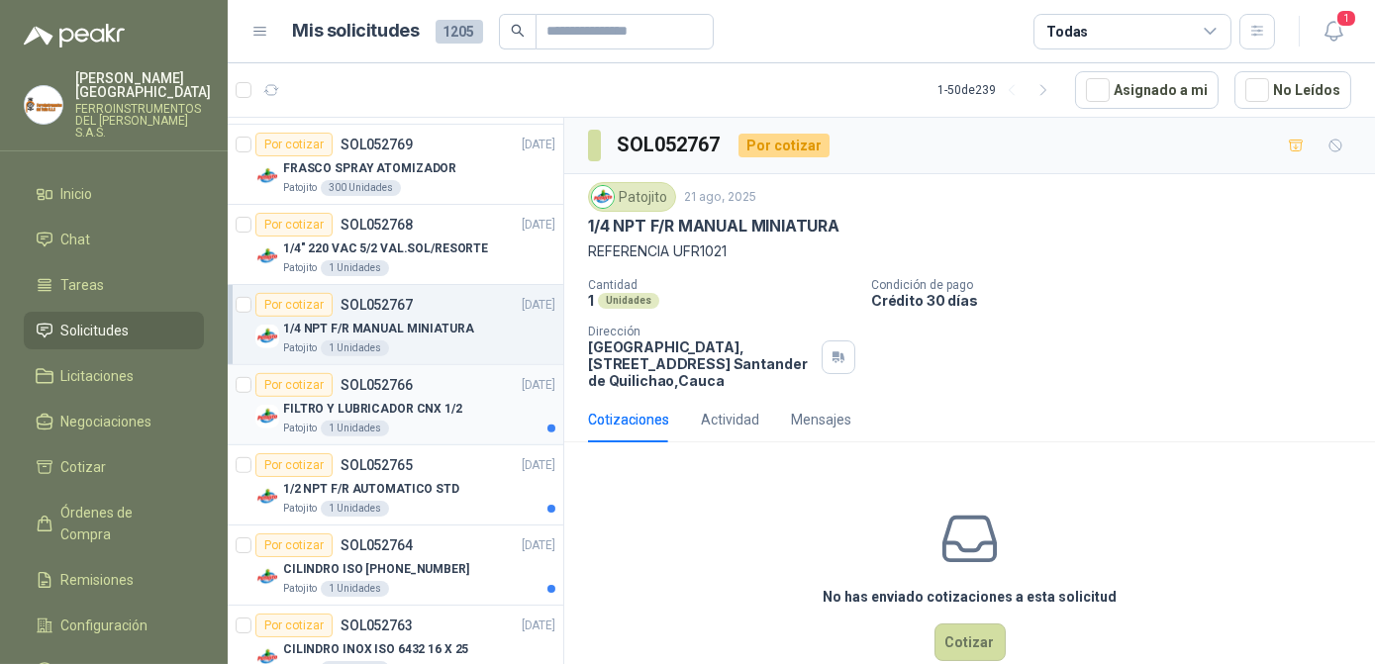
click at [442, 405] on p "FILTRO Y LUBRICADOR CNX 1/2" at bounding box center [372, 409] width 179 height 19
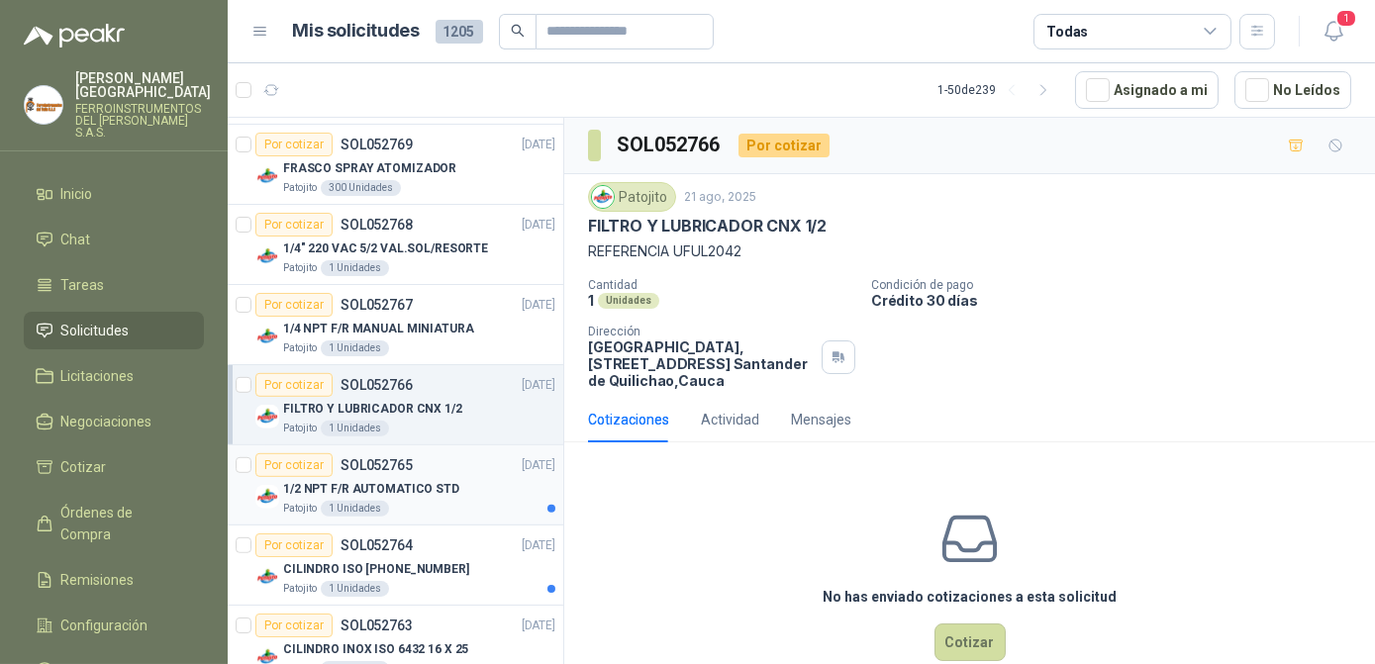
click at [456, 481] on div "1/2 NPT F/R AUTOMATICO STD" at bounding box center [419, 489] width 272 height 24
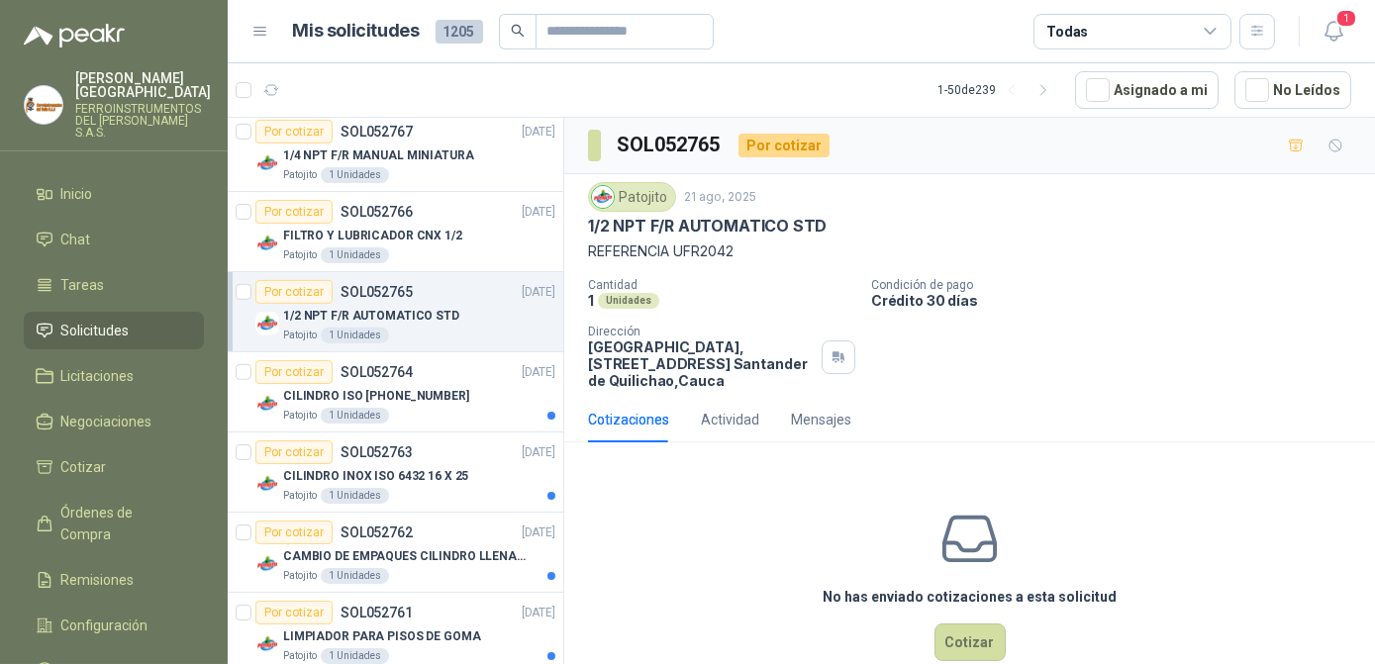
scroll to position [2520, 0]
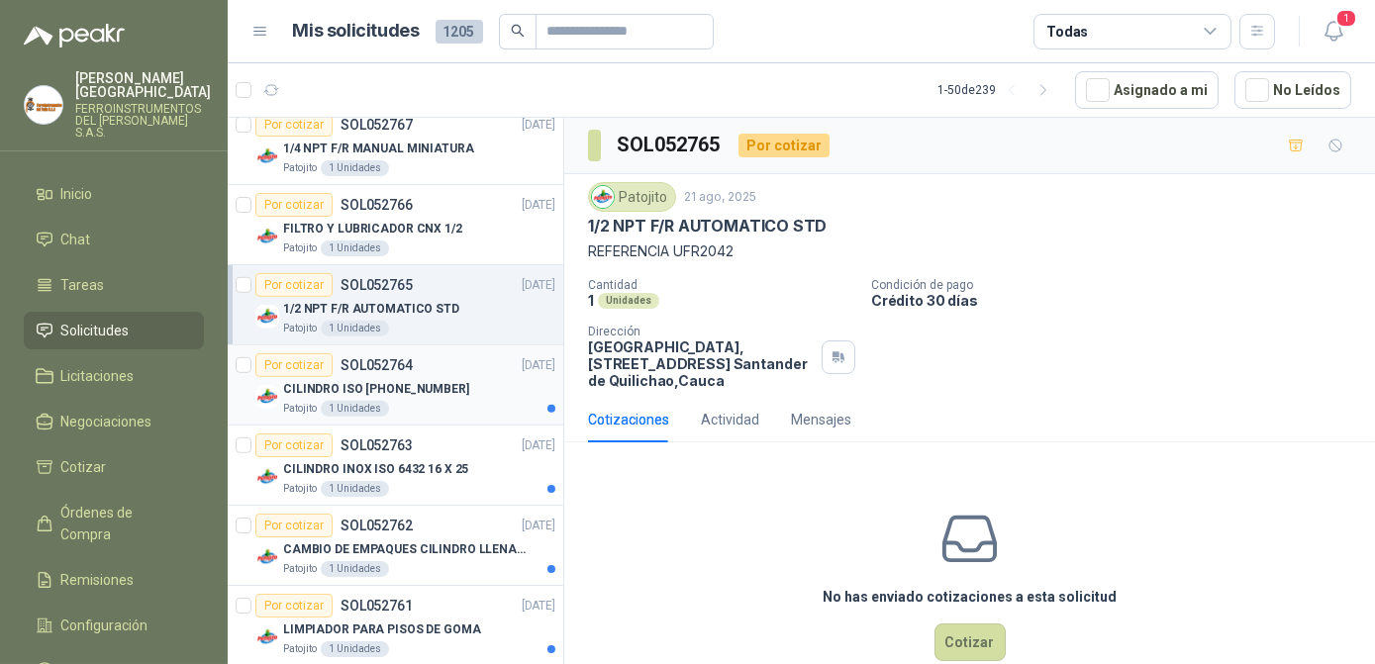
click at [461, 402] on div "Patojito 1 Unidades" at bounding box center [419, 409] width 272 height 16
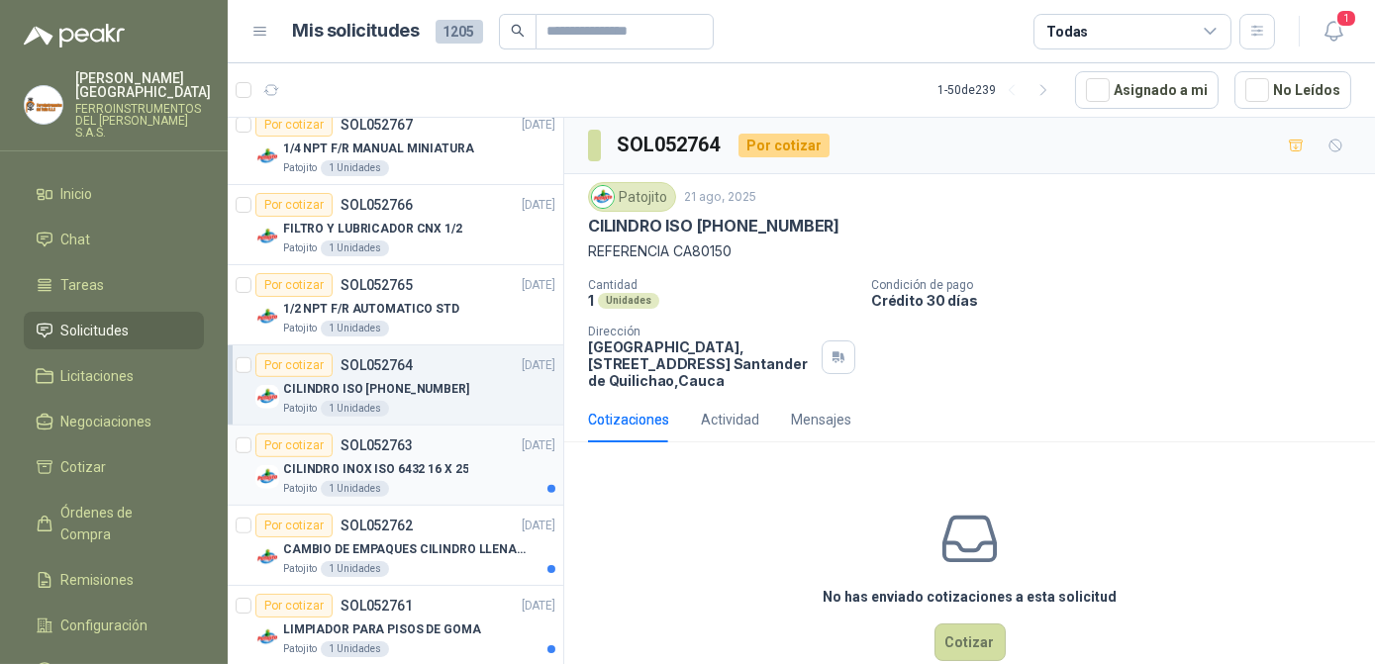
click at [475, 458] on div "CILINDRO INOX ISO 6432 16 X 25" at bounding box center [419, 469] width 272 height 24
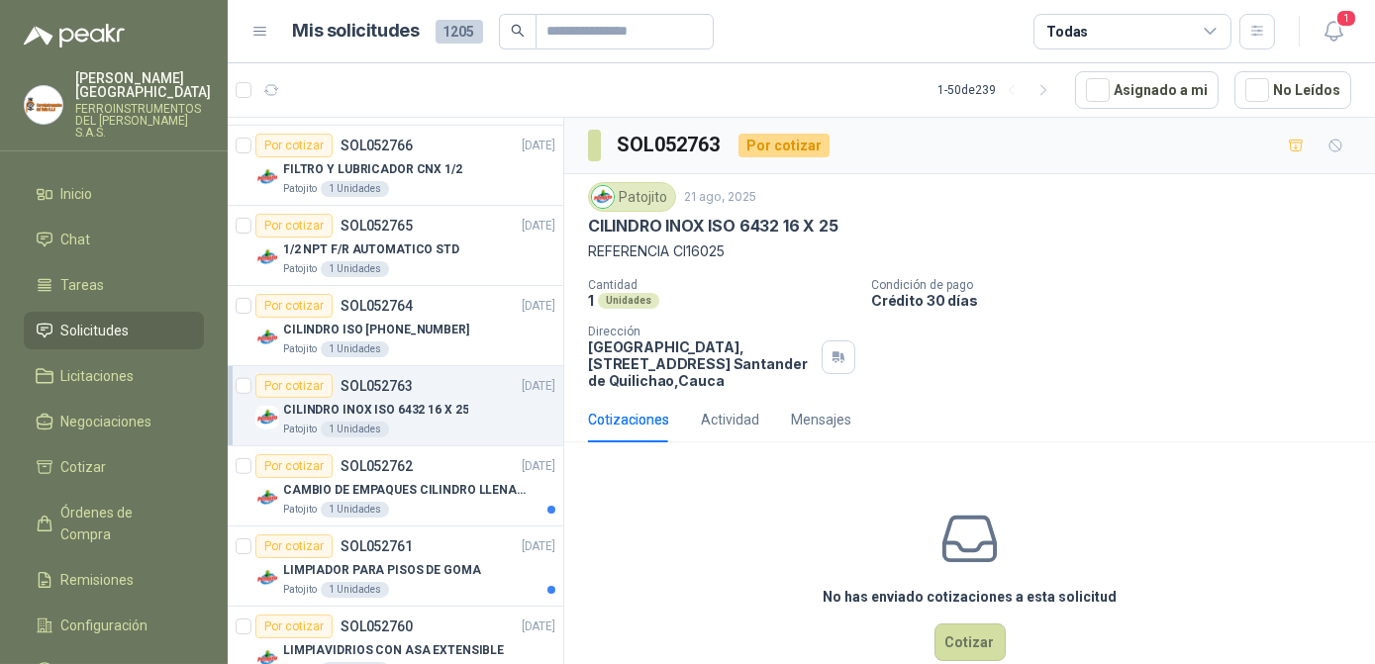
scroll to position [2610, 0]
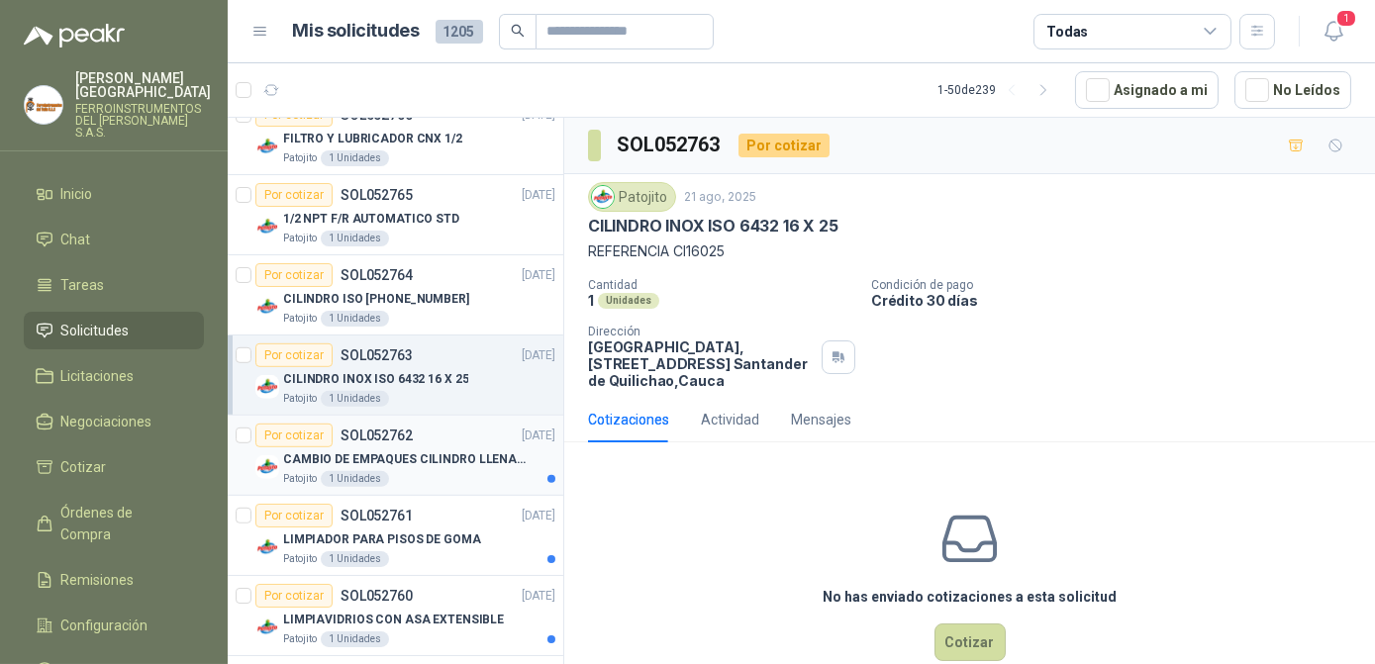
click at [471, 457] on p "CAMBIO DE EMPAQUES CILINDRO LLENADORA MANUALNUAL" at bounding box center [406, 459] width 247 height 19
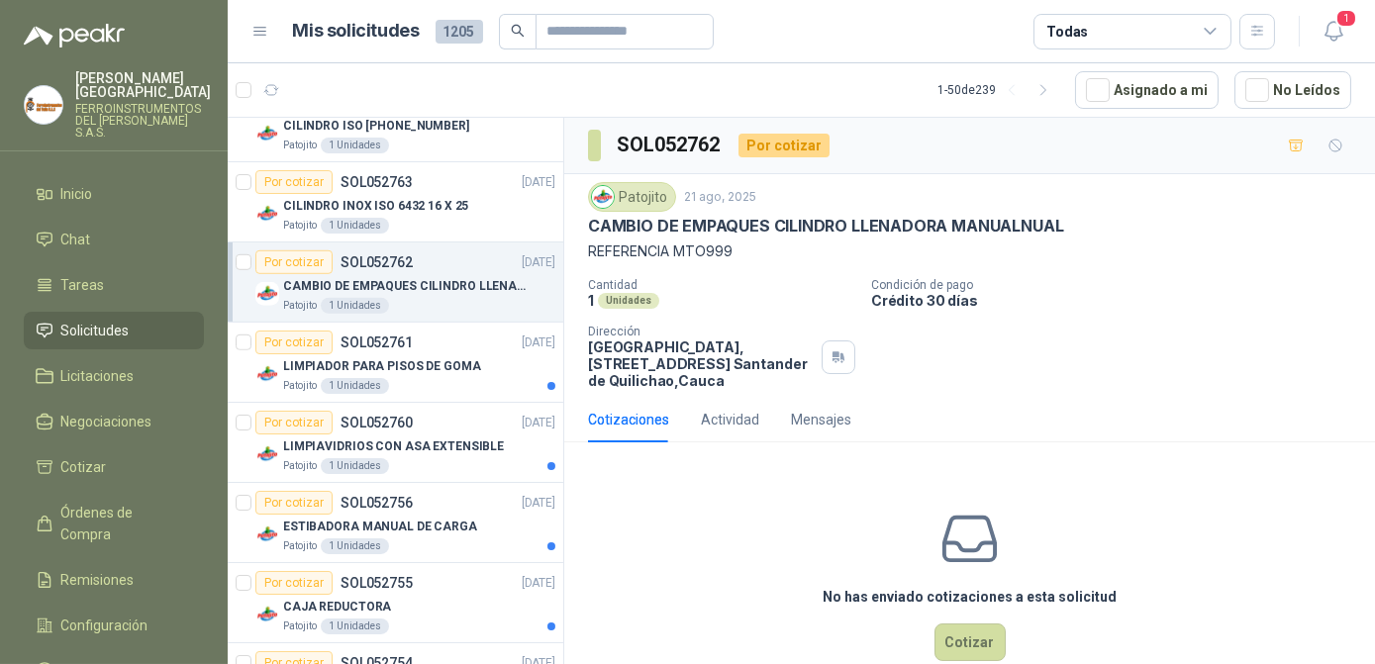
scroll to position [2790, 0]
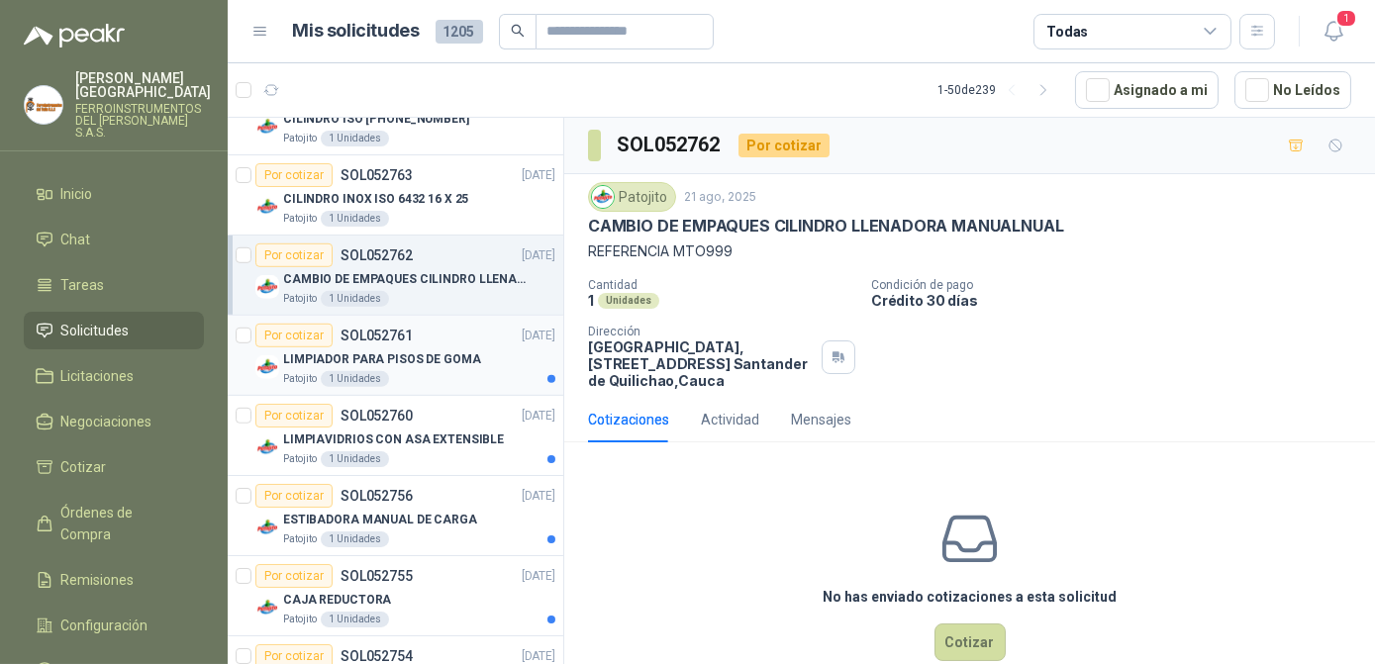
click at [480, 376] on div "Patojito 1 Unidades" at bounding box center [419, 379] width 272 height 16
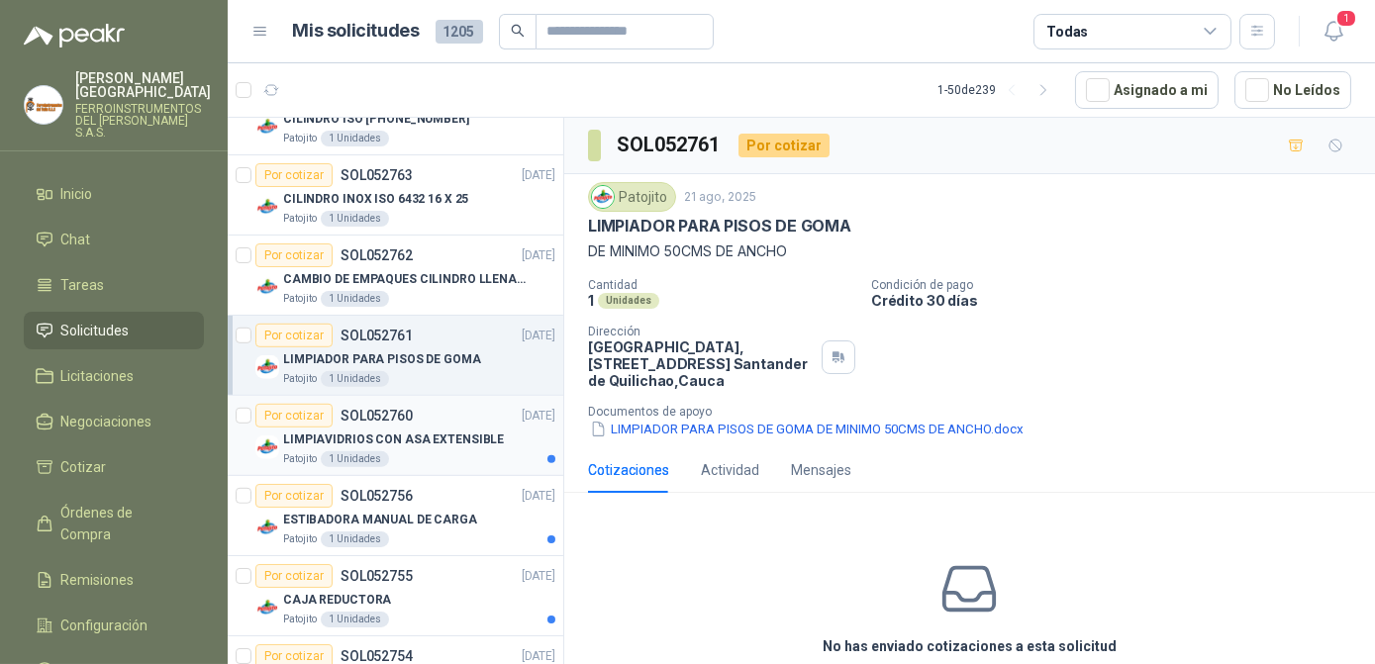
click at [488, 431] on p "LIMPIAVIDRIOS CON ASA EXTENSIBLE" at bounding box center [393, 440] width 221 height 19
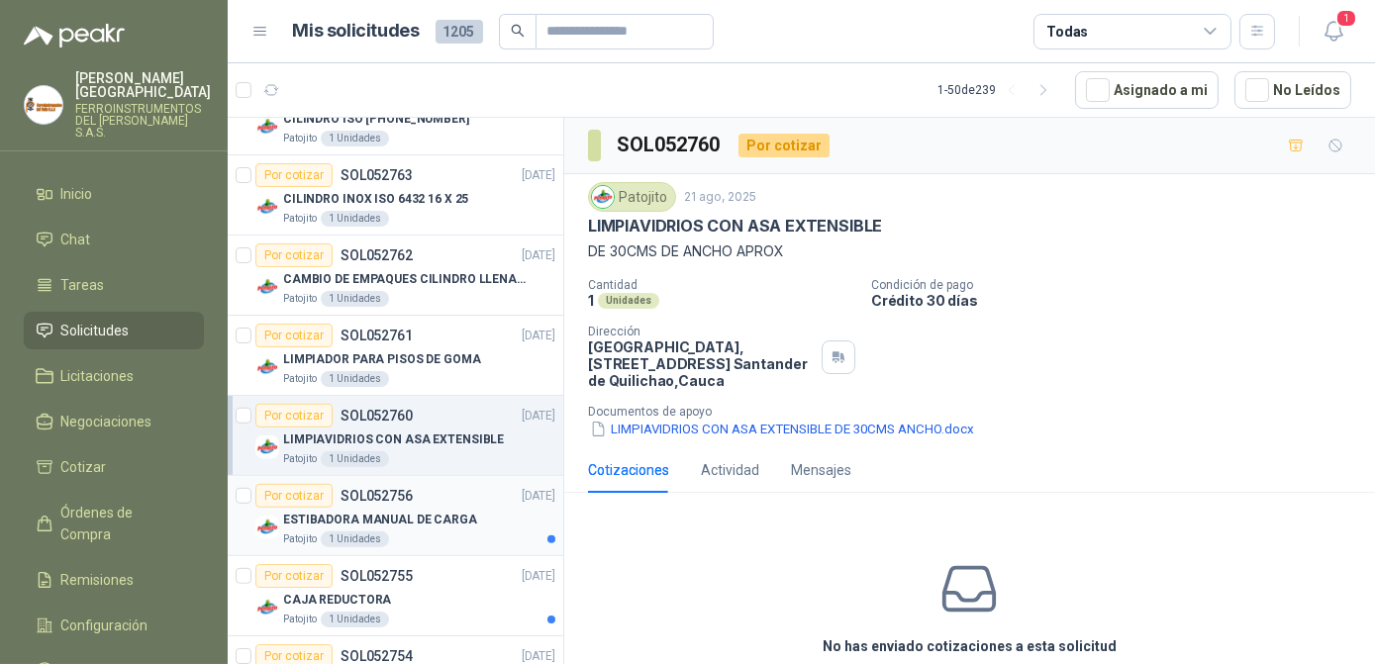
click at [480, 508] on div "ESTIBADORA MANUAL DE CARGA" at bounding box center [419, 520] width 272 height 24
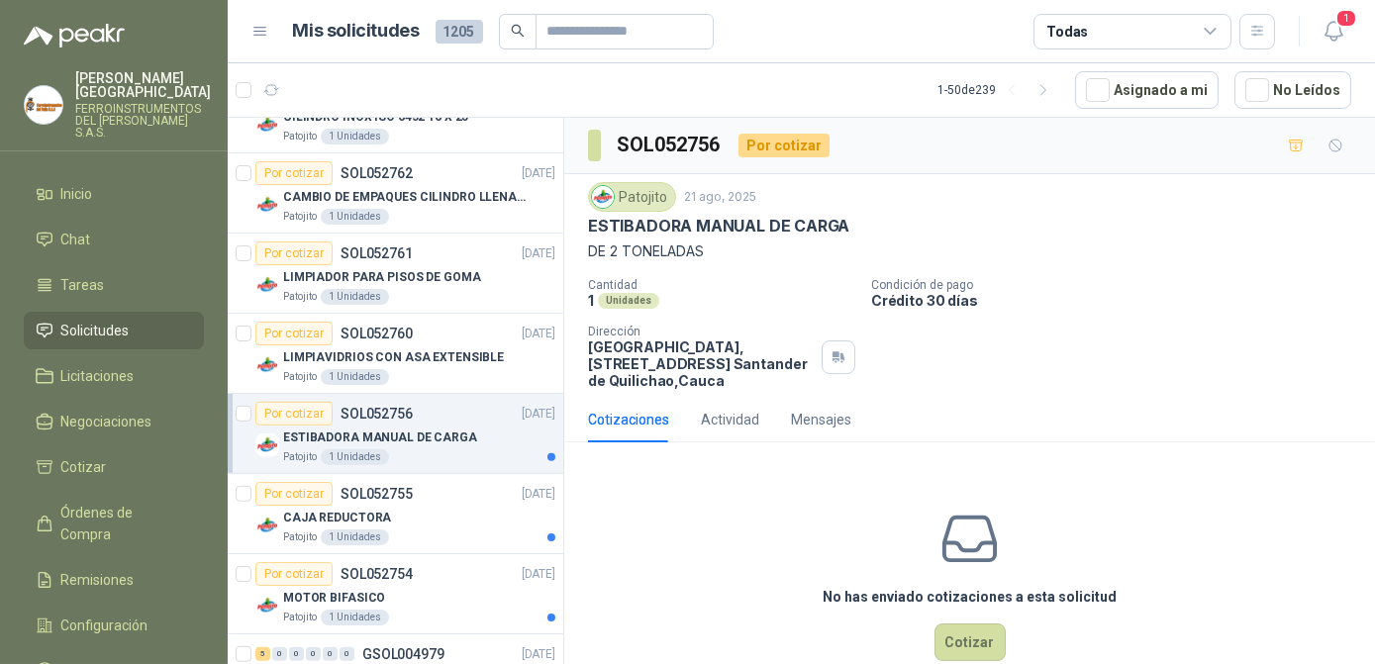
scroll to position [2970, 0]
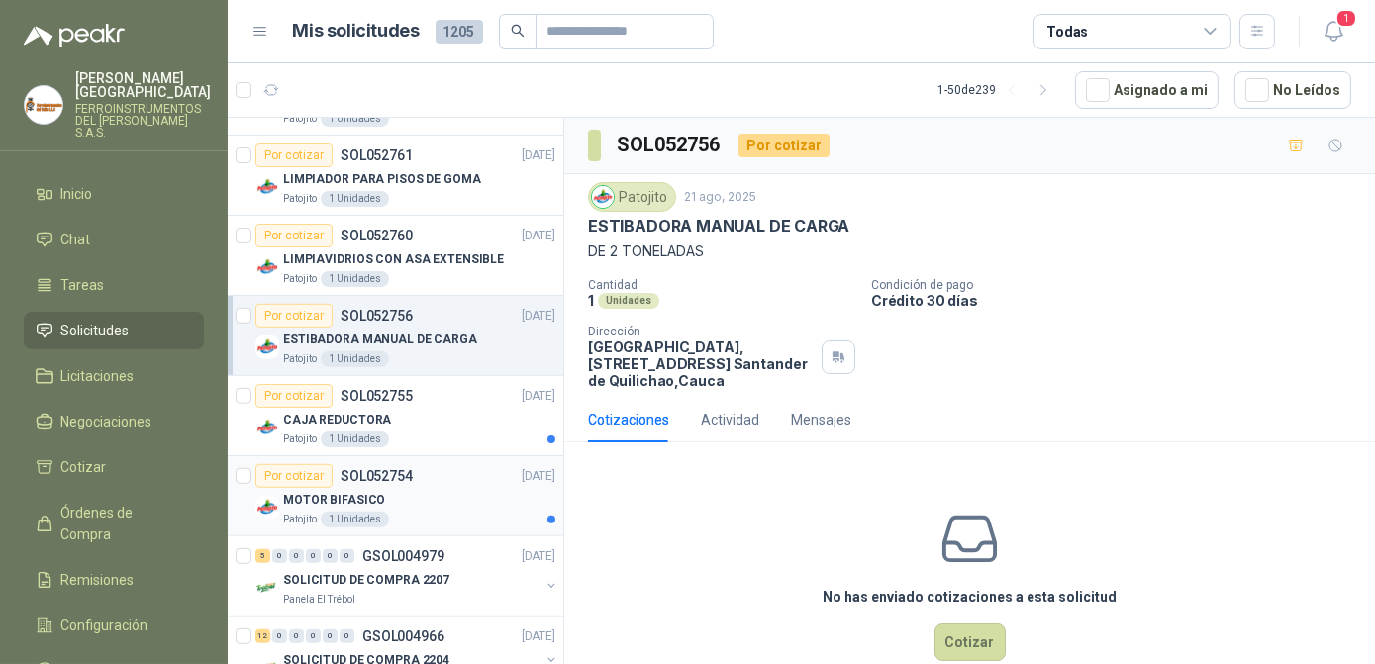
click at [466, 464] on div "Por cotizar SOL052754 [DATE]" at bounding box center [405, 476] width 300 height 24
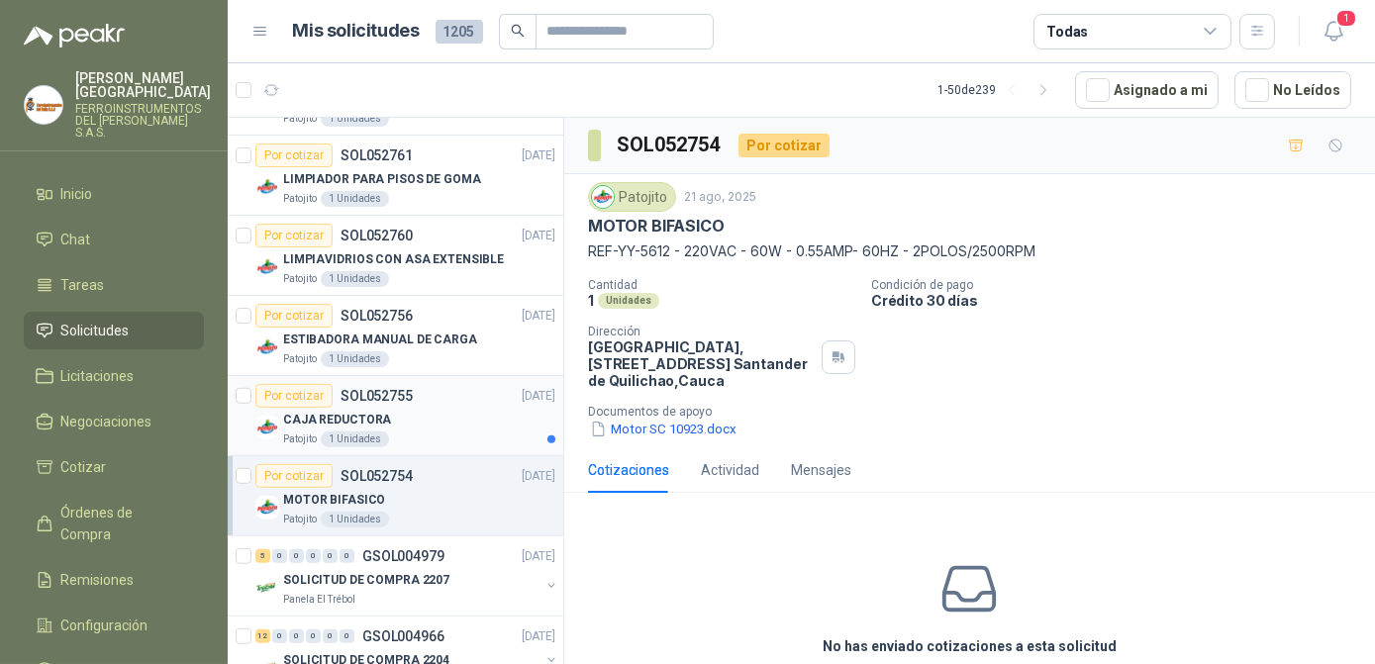
click at [459, 413] on div "CAJA REDUCTORA" at bounding box center [419, 420] width 272 height 24
